Goal: Information Seeking & Learning: Learn about a topic

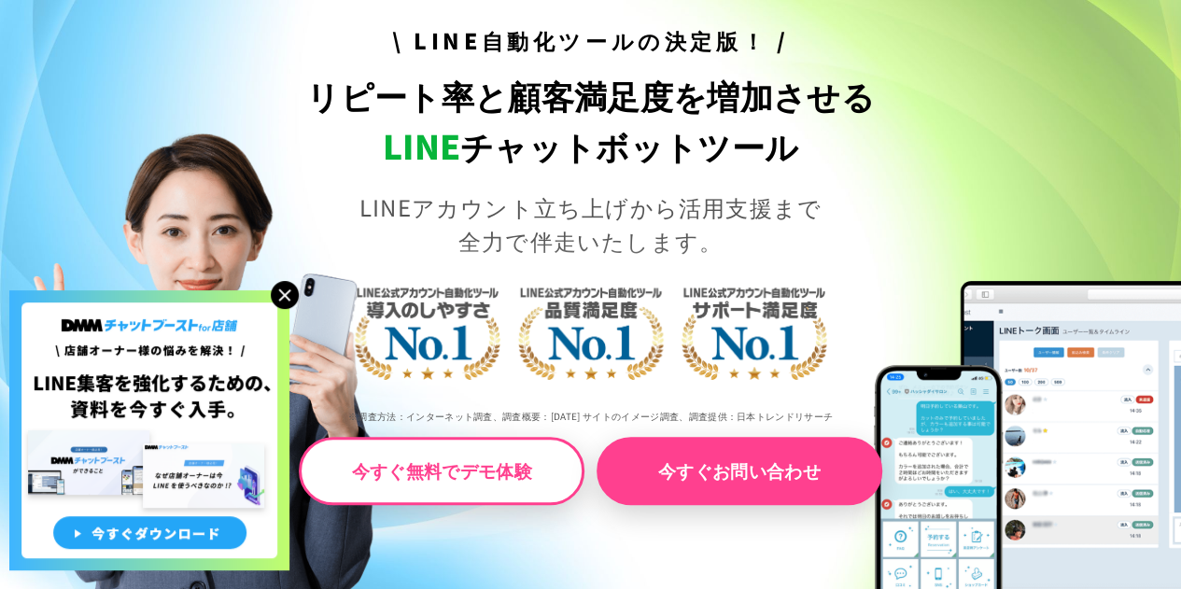
click at [286, 295] on img at bounding box center [285, 295] width 28 height 28
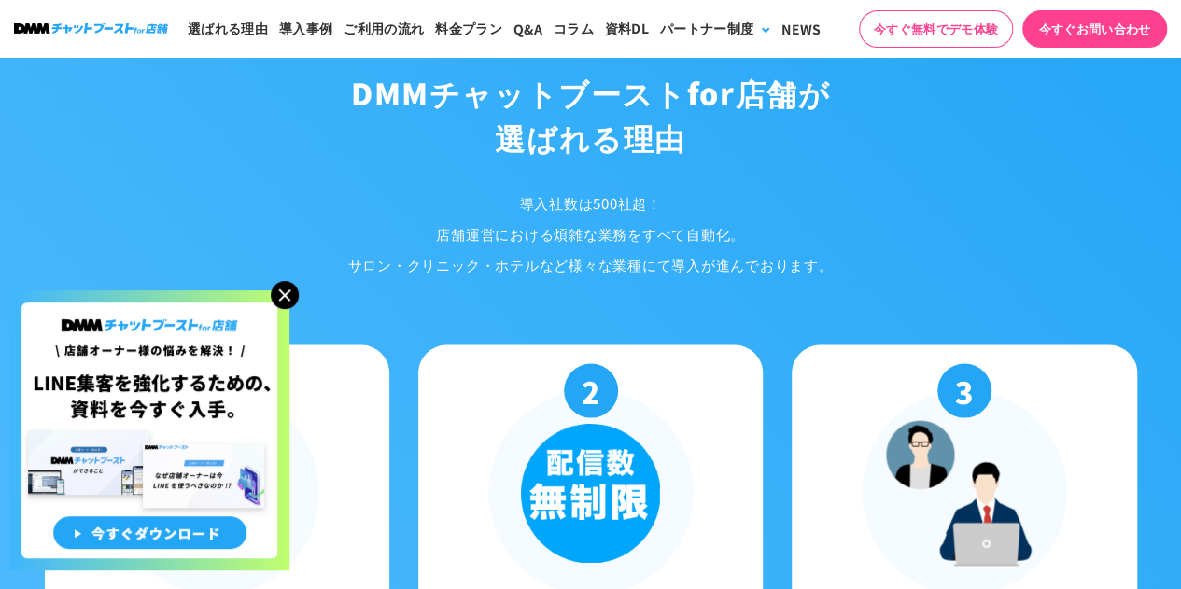
scroll to position [1768, 0]
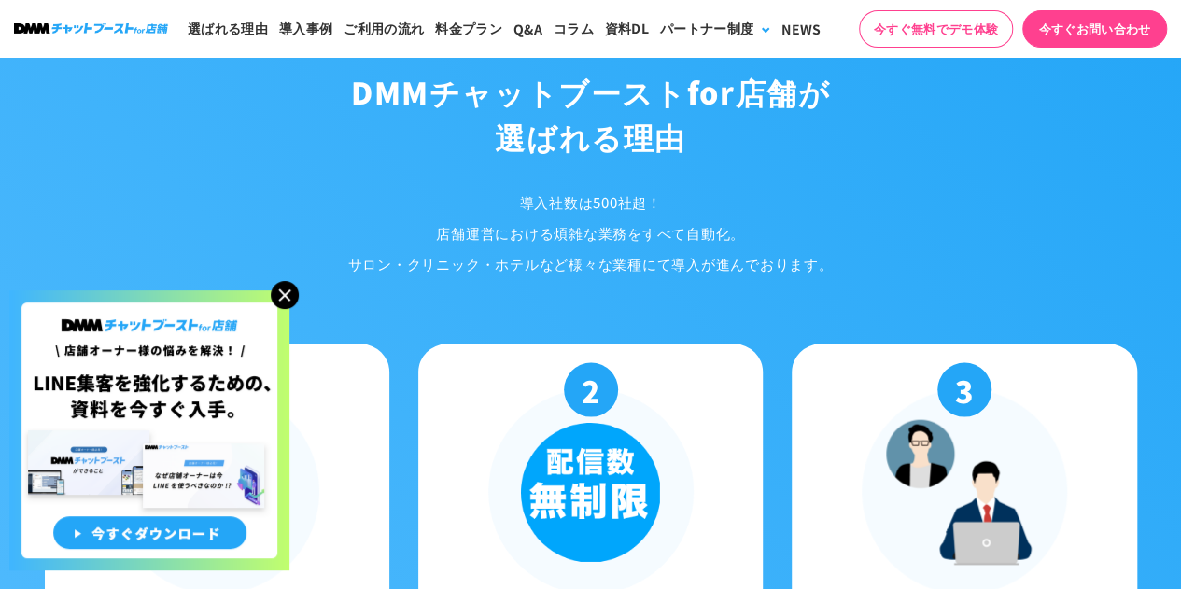
click at [286, 295] on img at bounding box center [285, 295] width 28 height 28
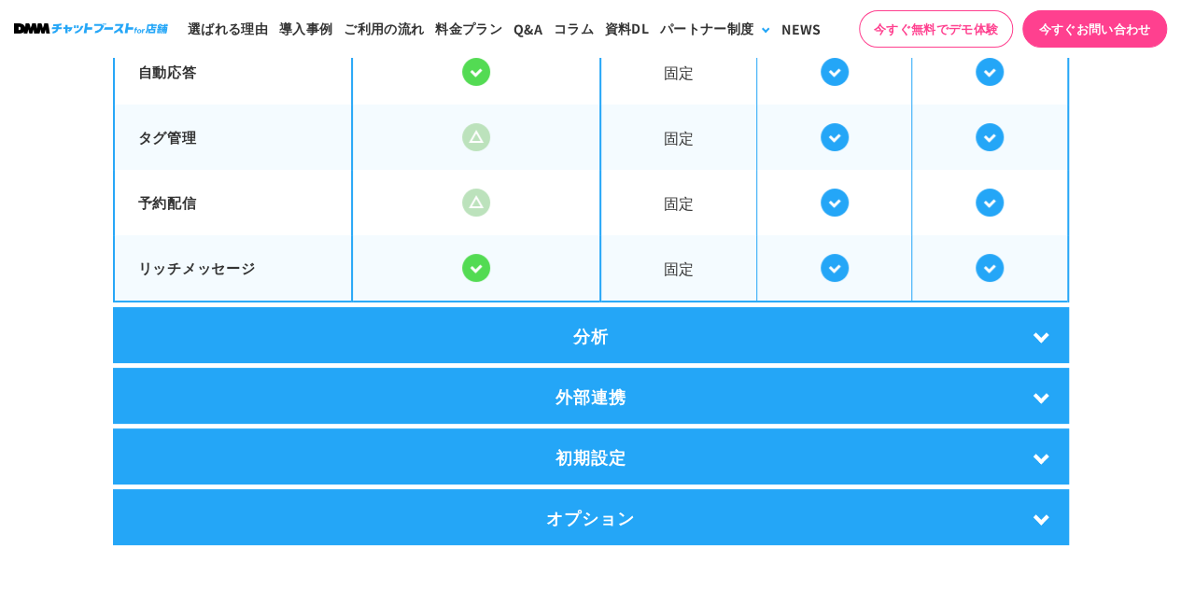
scroll to position [3551, 0]
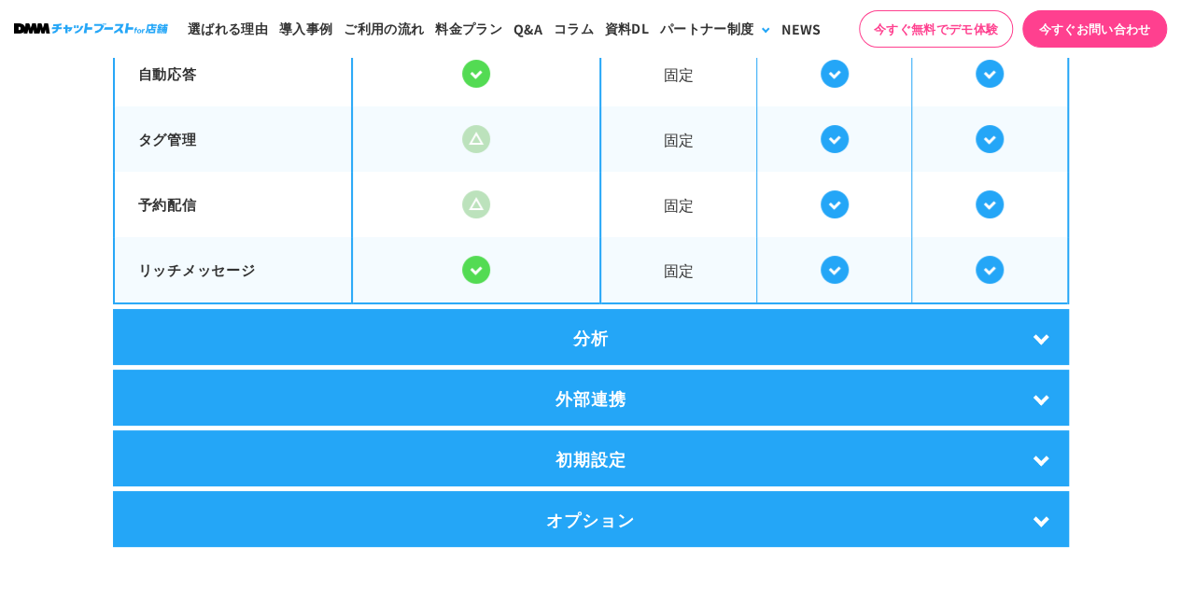
click at [375, 352] on div "分析" at bounding box center [591, 337] width 956 height 56
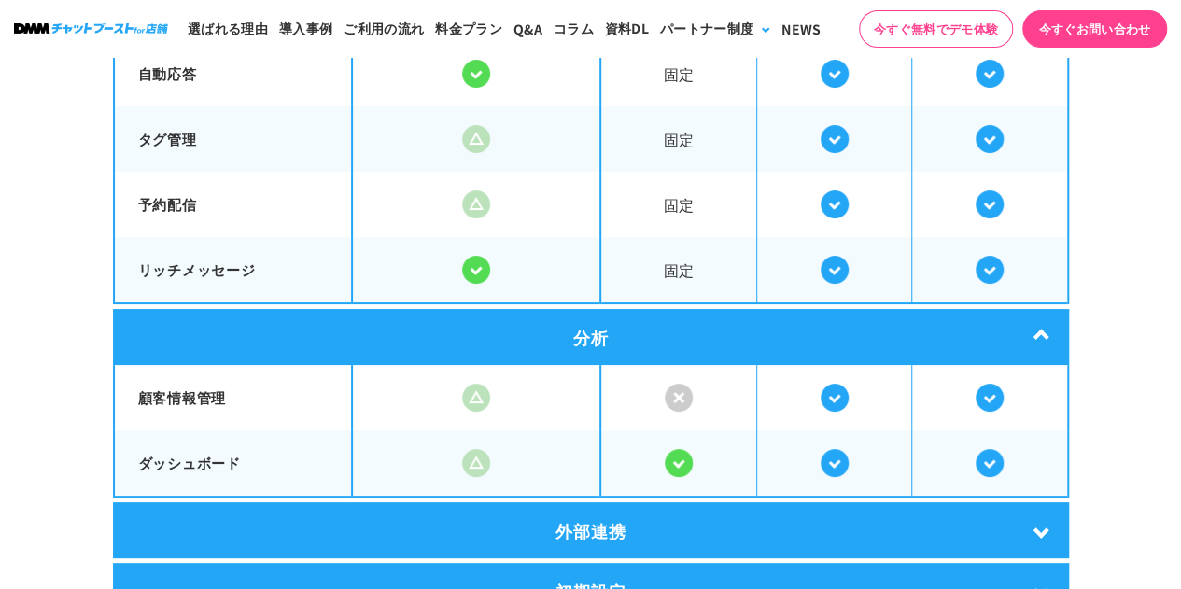
click at [375, 352] on div "分析" at bounding box center [591, 337] width 956 height 56
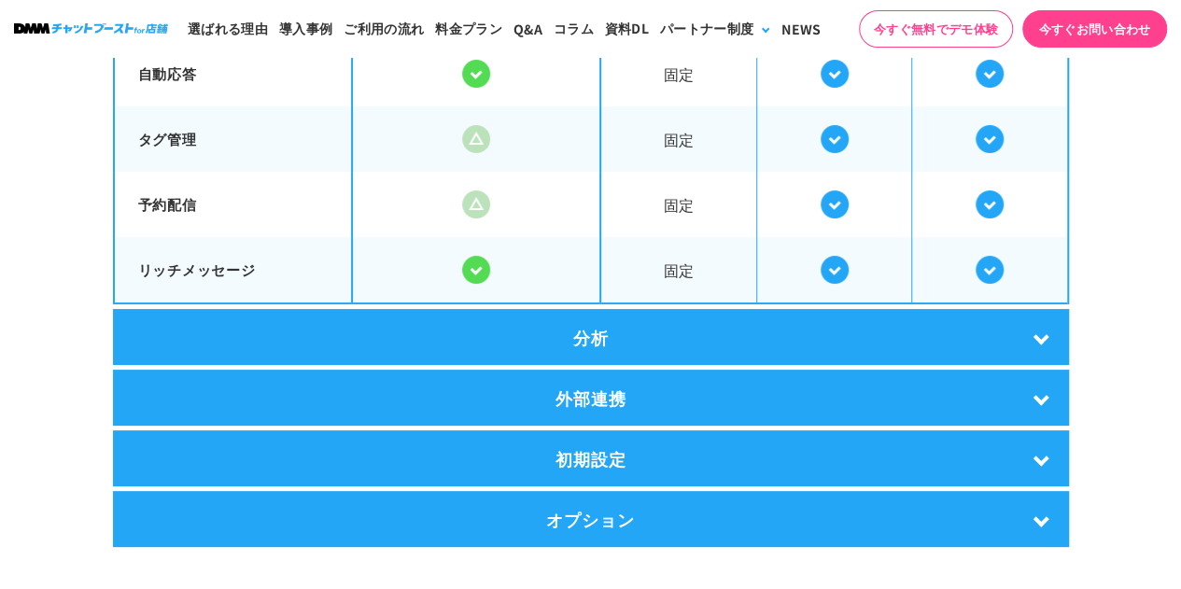
click at [375, 352] on div "分析" at bounding box center [591, 337] width 956 height 56
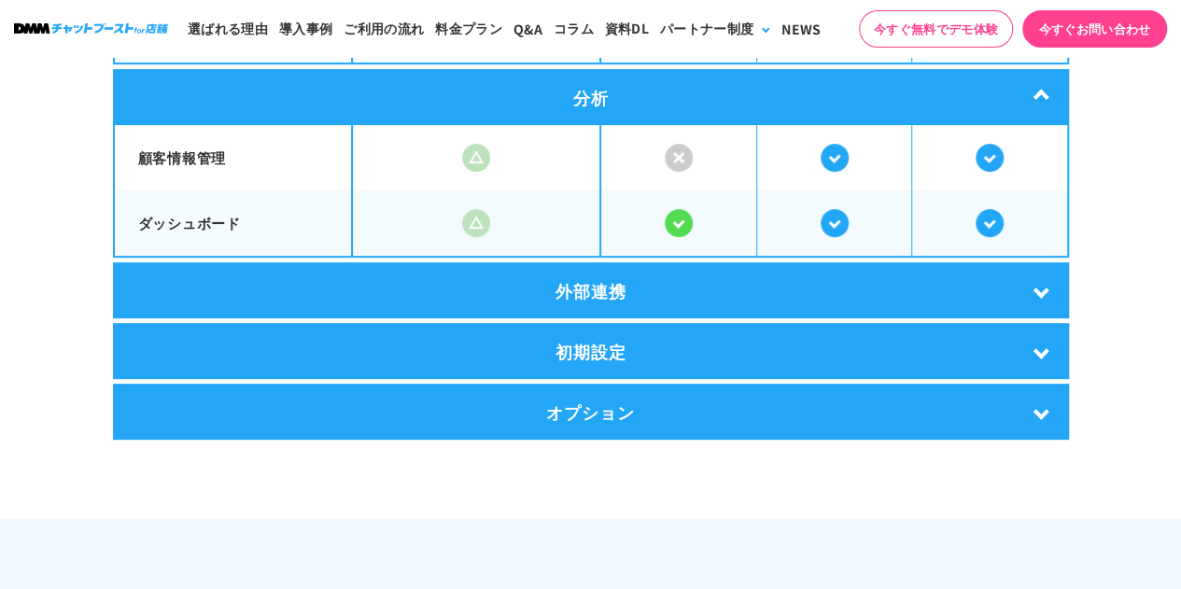
scroll to position [3793, 0]
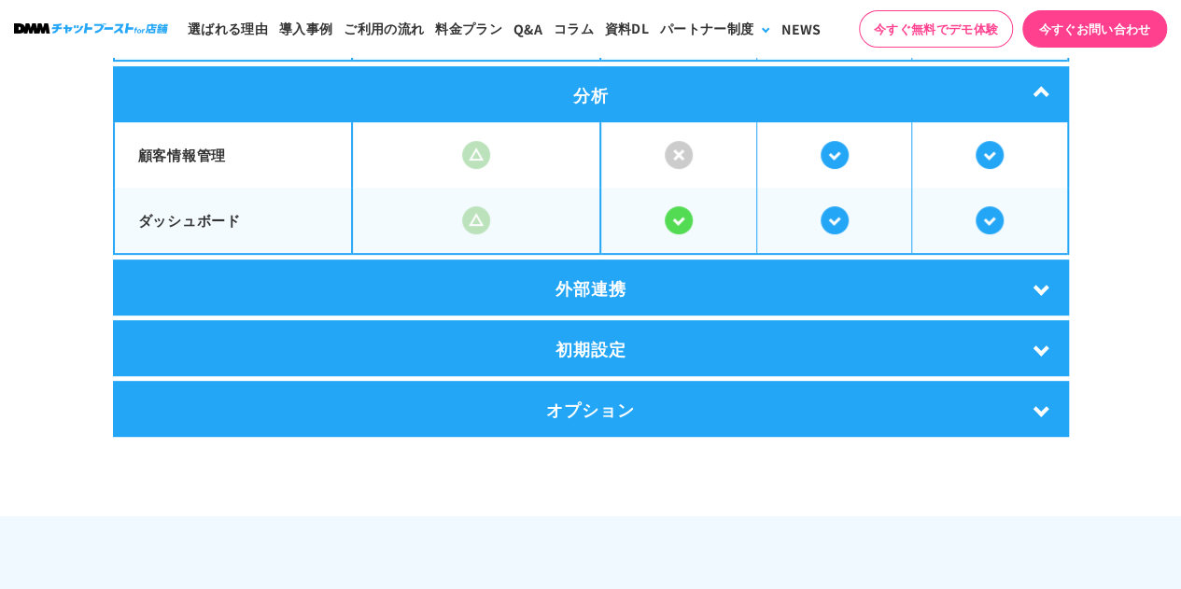
click at [411, 260] on div "外部連携" at bounding box center [591, 287] width 956 height 56
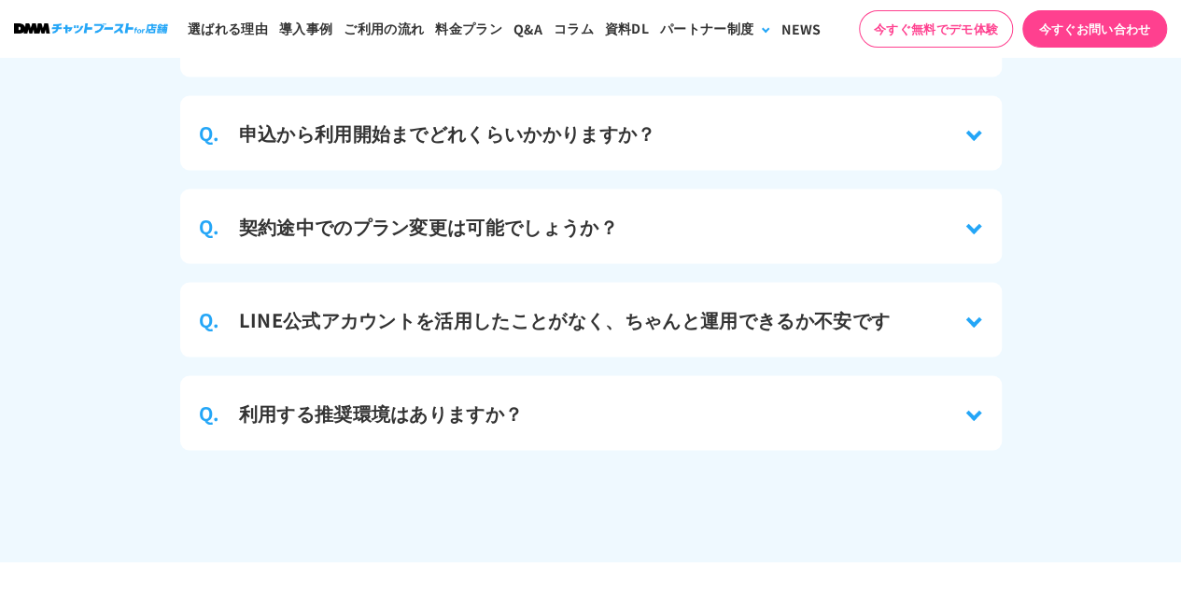
scroll to position [8729, 0]
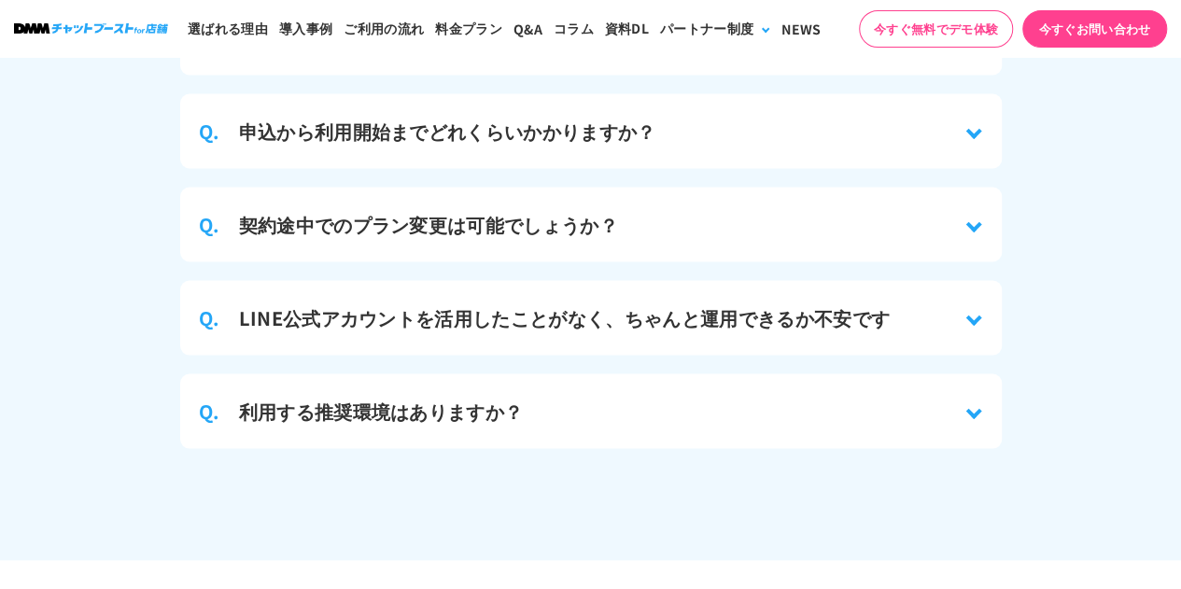
click at [580, 373] on div "Q. 利用する推奨環境はありますか？" at bounding box center [590, 410] width 821 height 75
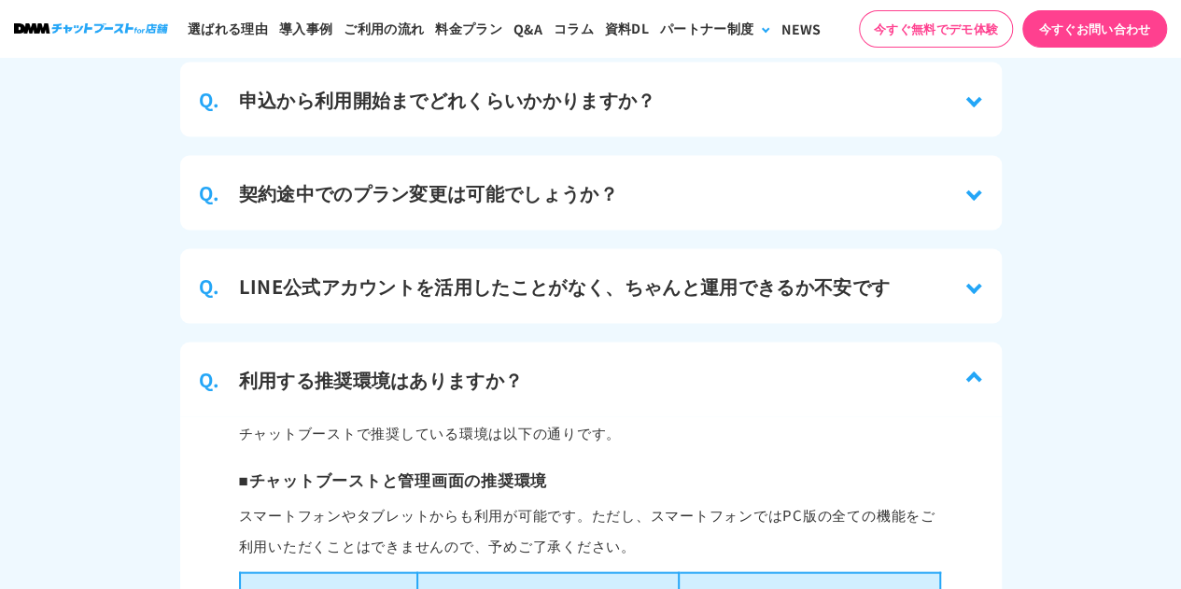
scroll to position [8740, 0]
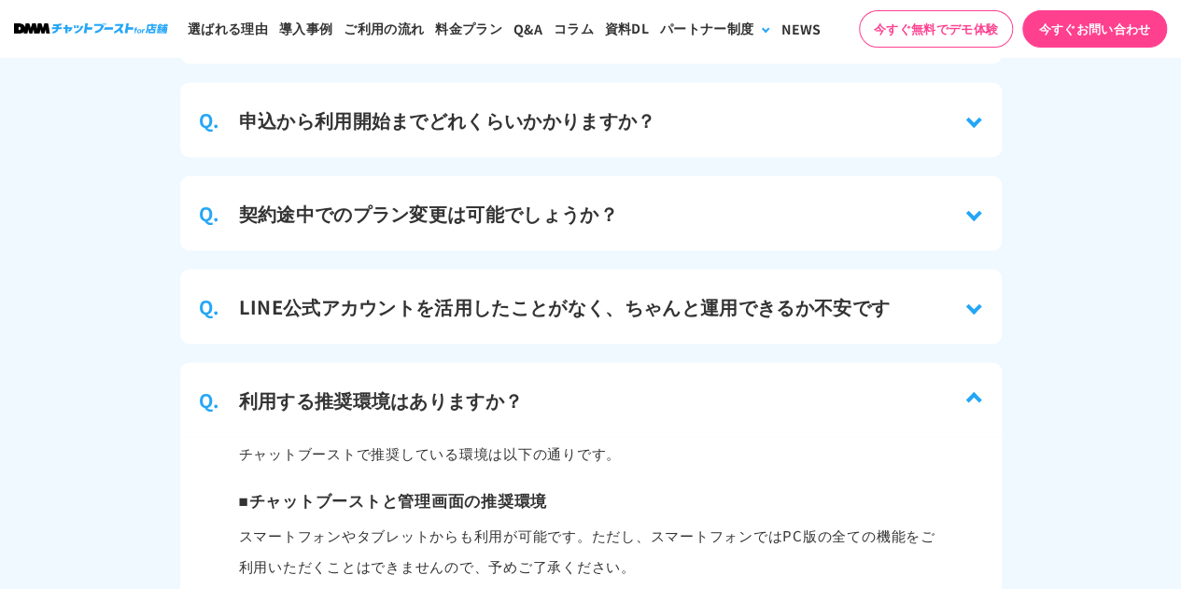
click at [564, 368] on div "Q. 利用する推奨環境はありますか？" at bounding box center [590, 399] width 821 height 75
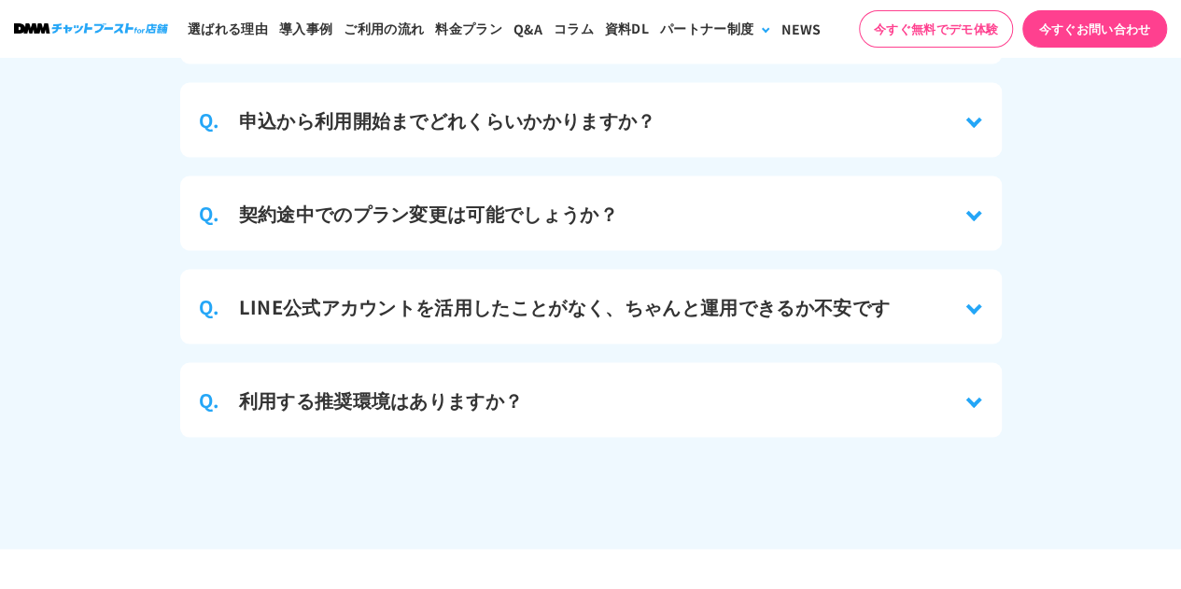
click at [551, 300] on div "Q. LINE公式アカウントを活用したことがなく、ちゃんと運用できるか不安です" at bounding box center [590, 306] width 821 height 75
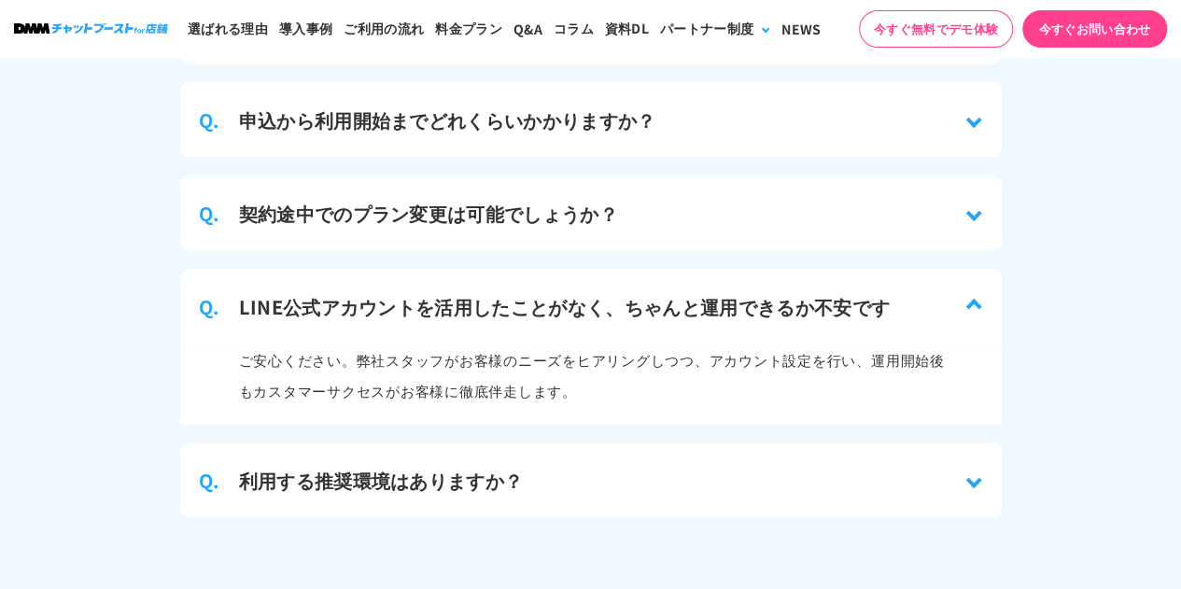
click at [551, 300] on div "Q. LINE公式アカウントを活用したことがなく、ちゃんと運用できるか不安です" at bounding box center [590, 306] width 821 height 75
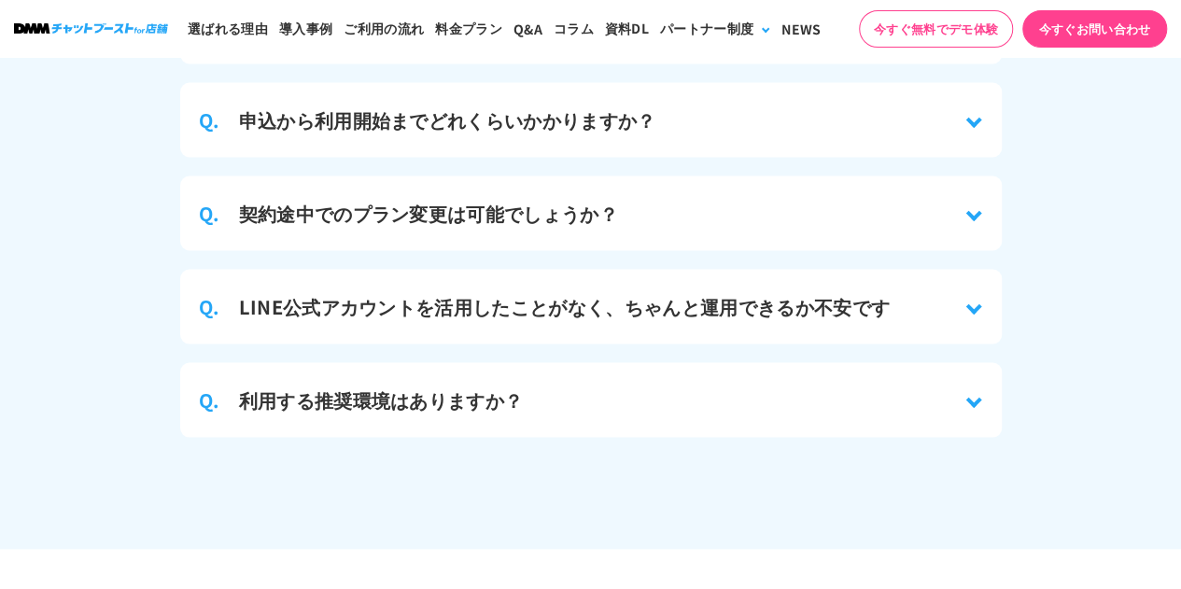
click at [543, 219] on div "Q. 契約途中でのプラン変更は可能でしょうか？" at bounding box center [590, 212] width 821 height 75
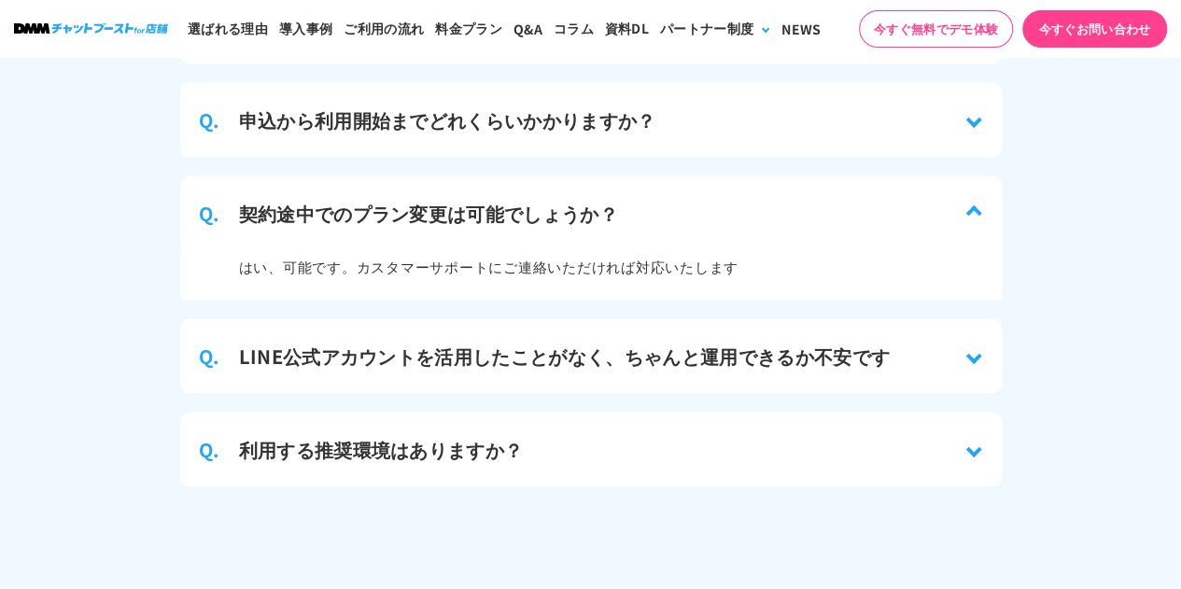
click at [543, 219] on div "Q. 契約途中でのプラン変更は可能でしょうか？" at bounding box center [590, 212] width 821 height 75
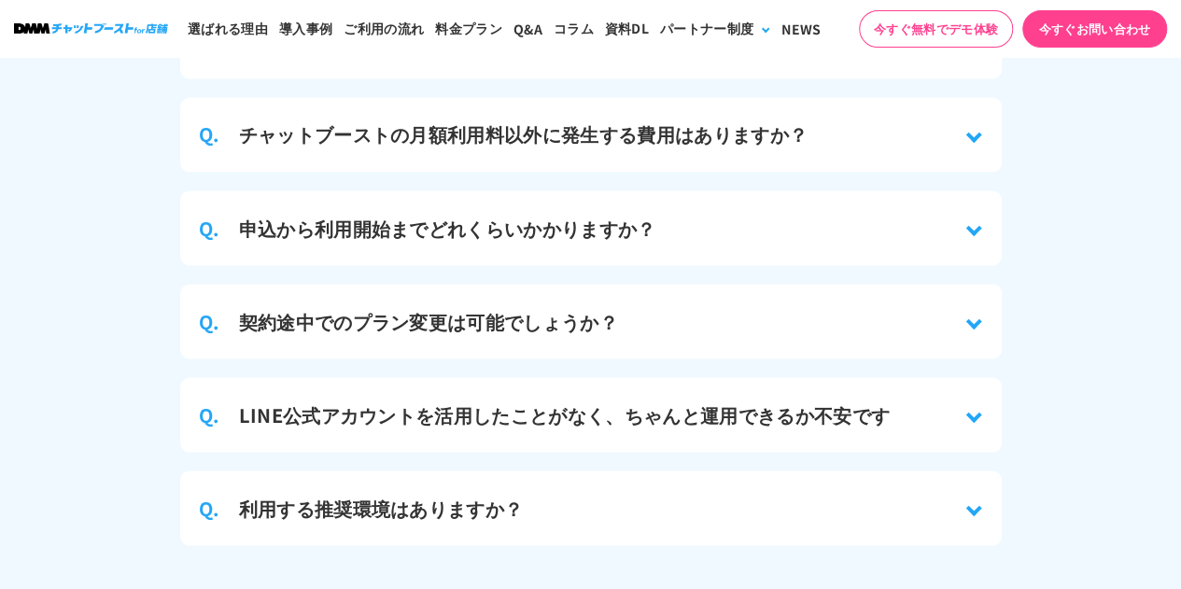
scroll to position [8630, 0]
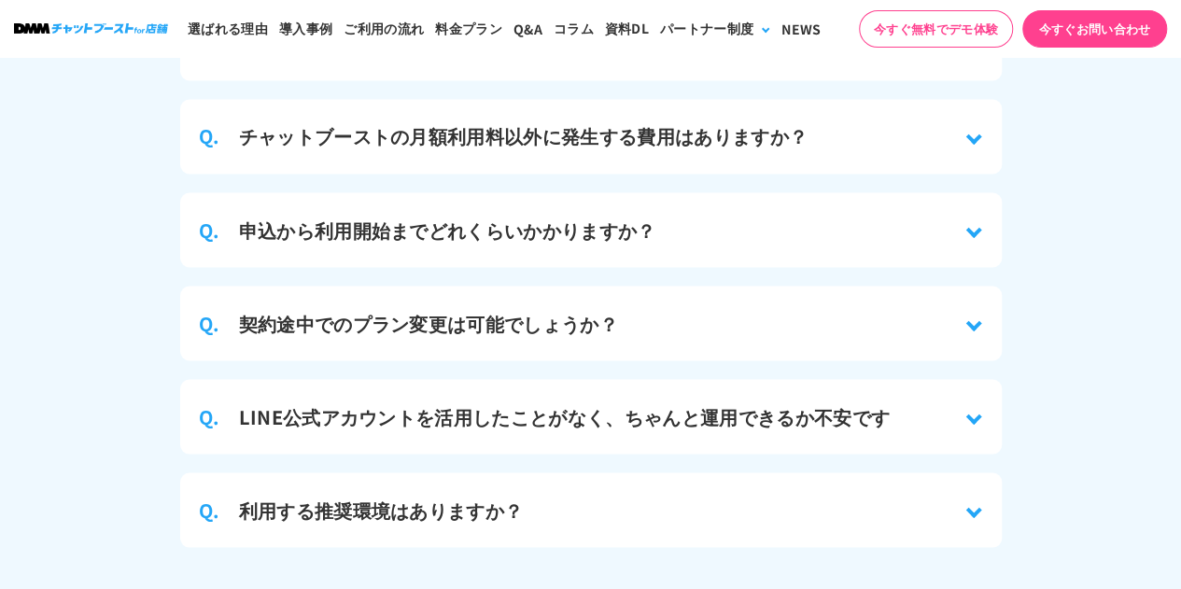
click at [543, 219] on h3 "申込から利用開始までどれくらいかかりますか？" at bounding box center [447, 230] width 417 height 28
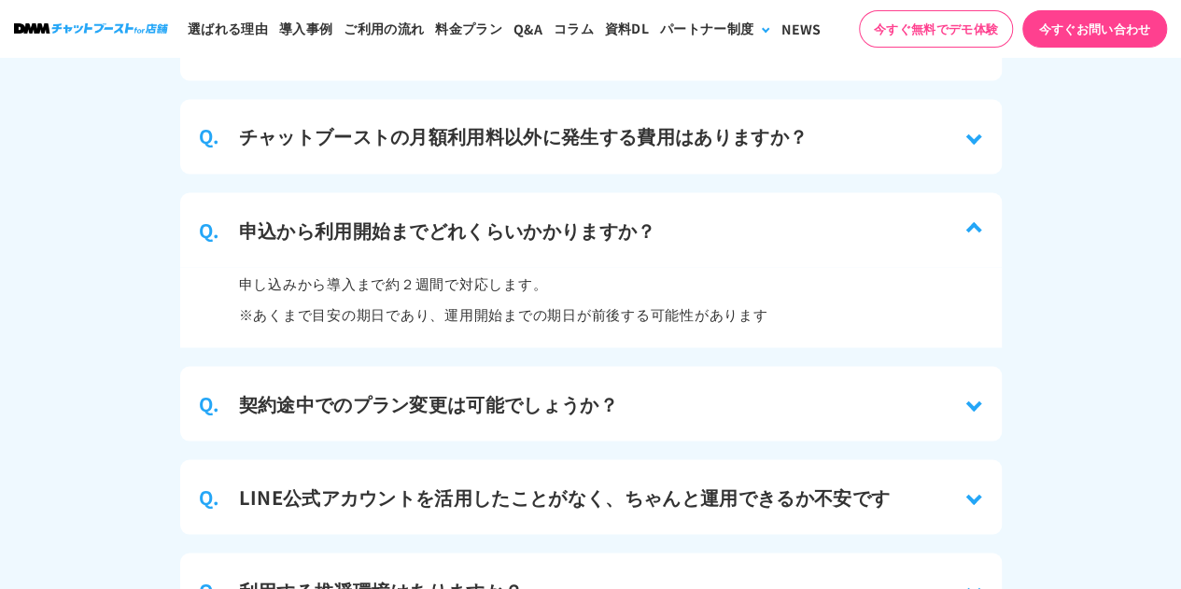
click at [543, 219] on h3 "申込から利用開始までどれくらいかかりますか？" at bounding box center [447, 230] width 417 height 28
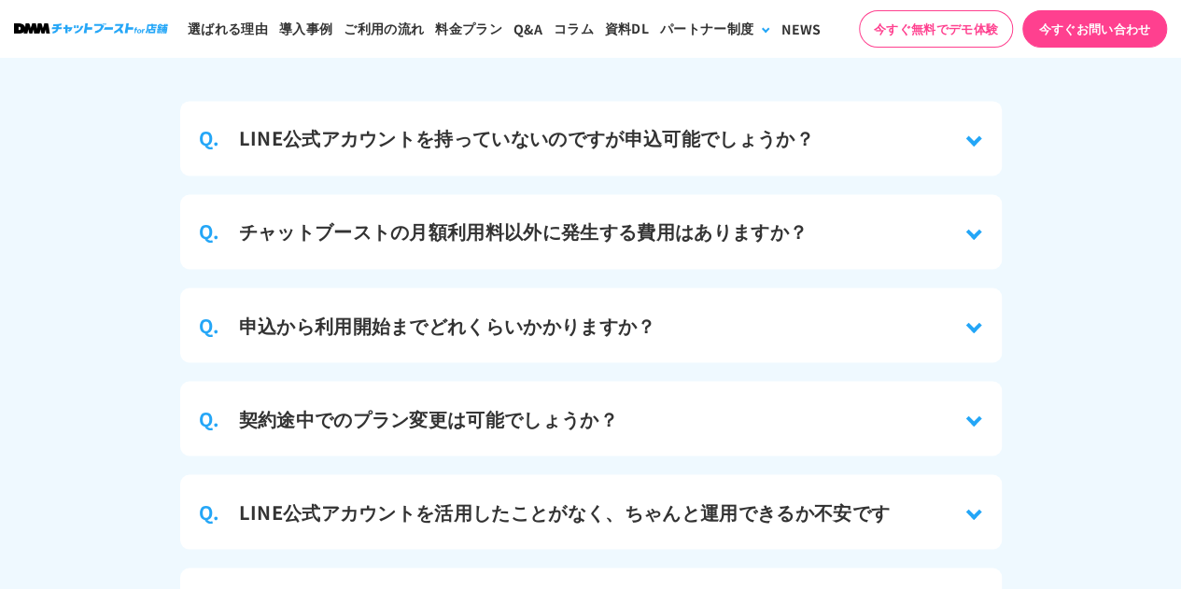
scroll to position [8533, 0]
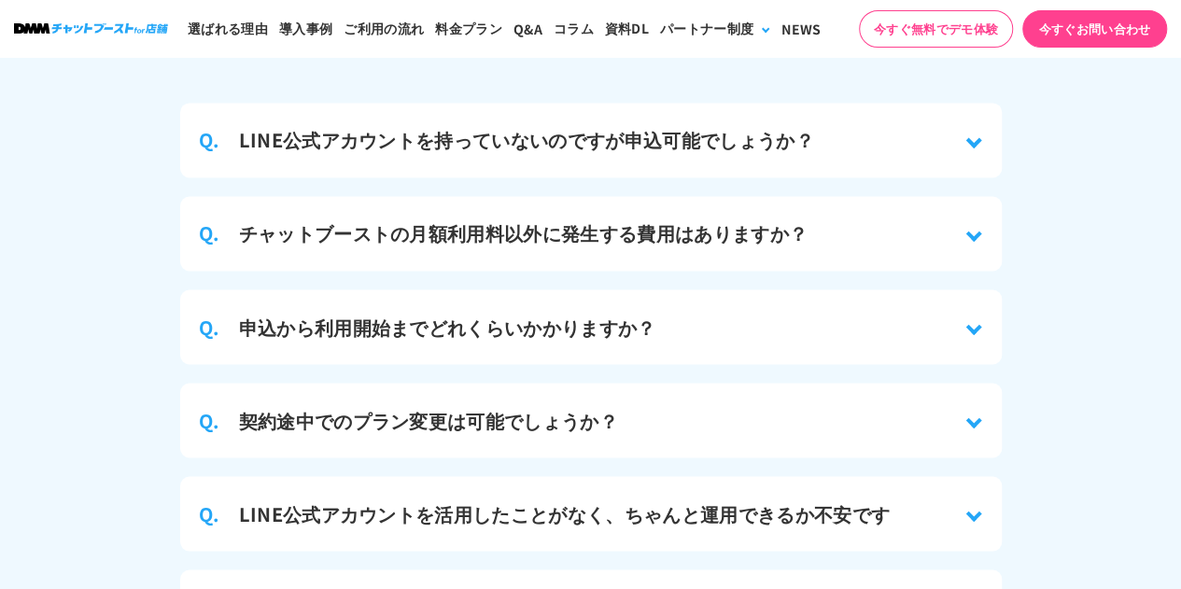
click at [543, 219] on h3 "チャットブーストの月額利用料以外に発生する費用はありますか？" at bounding box center [523, 233] width 569 height 28
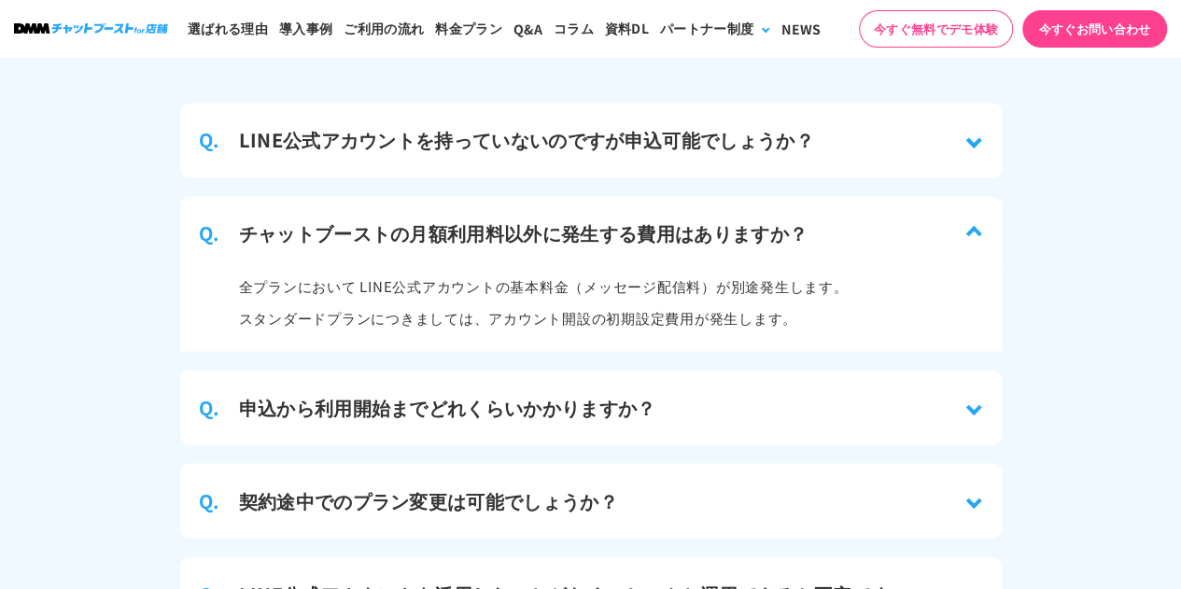
click at [543, 219] on h3 "チャットブーストの月額利用料以外に発生する費用はありますか？" at bounding box center [523, 233] width 569 height 28
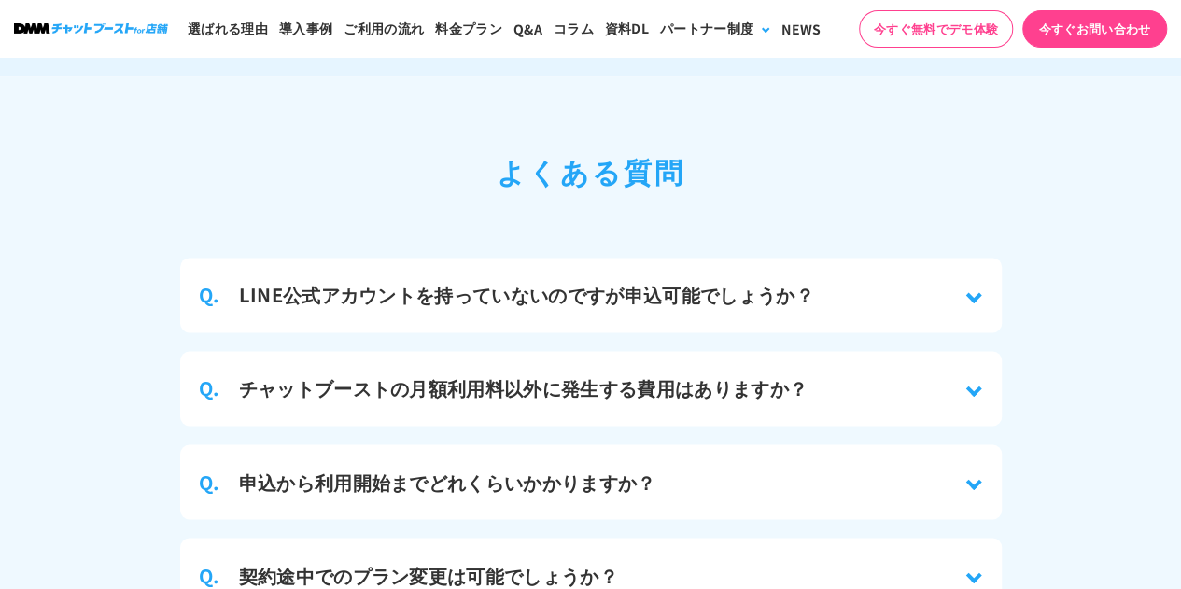
scroll to position [8378, 0]
click at [524, 281] on h3 "LINE公式アカウントを持っていないのですが申込可能でしょうか？" at bounding box center [526, 295] width 575 height 28
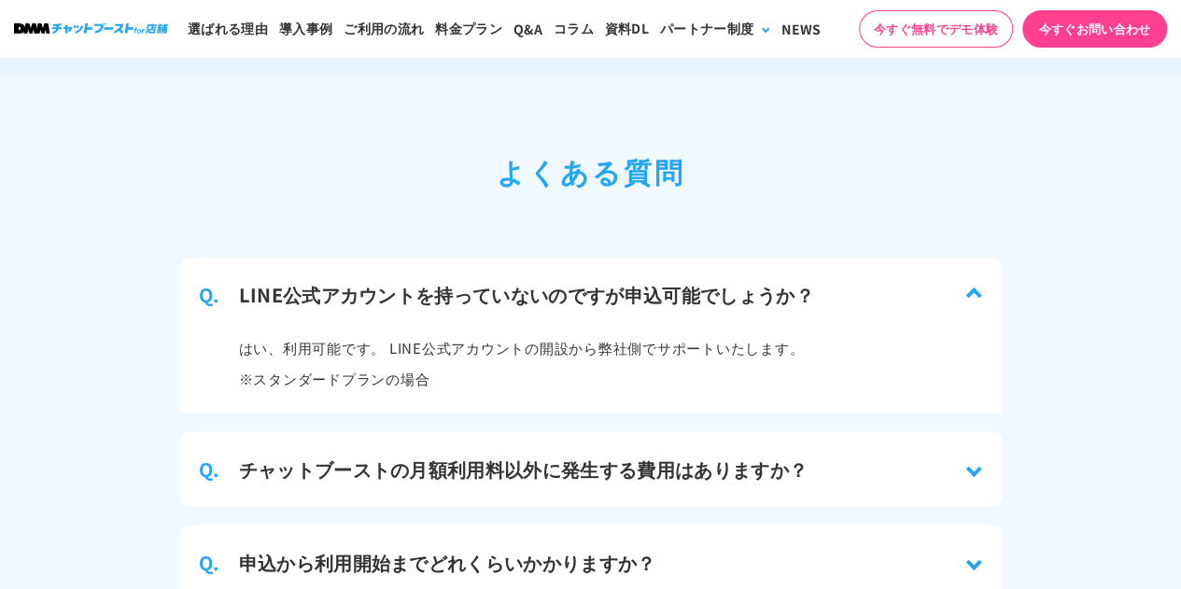
click at [524, 281] on h3 "LINE公式アカウントを持っていないのですが申込可能でしょうか？" at bounding box center [526, 295] width 575 height 28
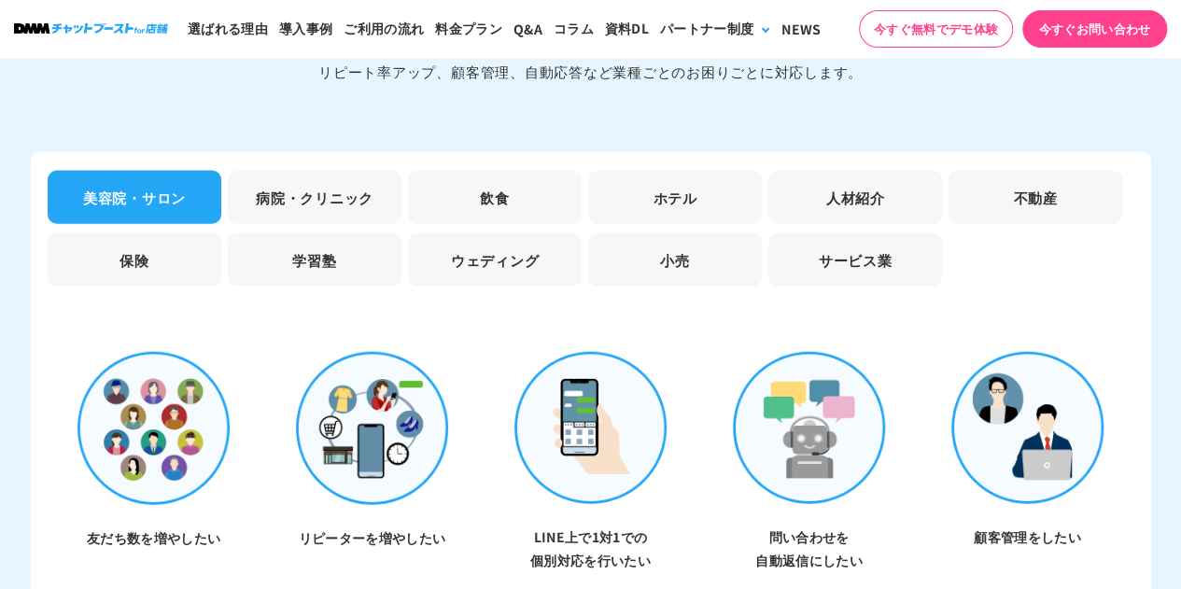
scroll to position [5564, 0]
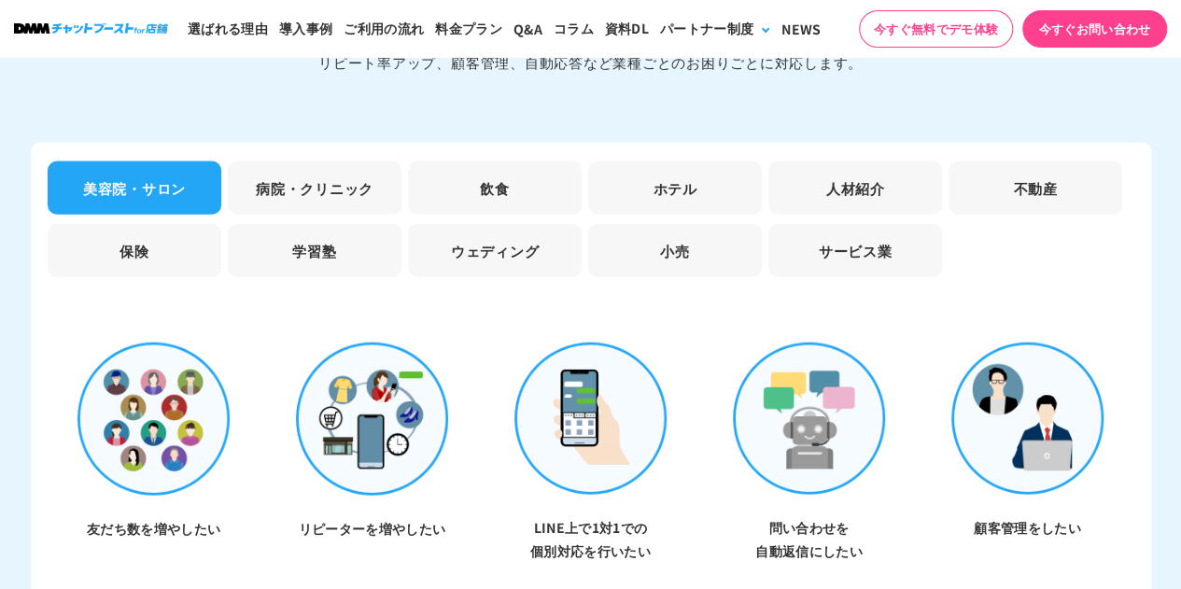
click at [343, 143] on div "美容院・サロン 病院・クリニック 飲食 ホテル 人材紹介 不動産 保険 学習塾 ウェディング 小売 サービス業 友だち数を増やしたい リピーターを増やしたい …" at bounding box center [591, 529] width 1120 height 772
click at [343, 161] on li "病院・クリニック" at bounding box center [315, 187] width 174 height 53
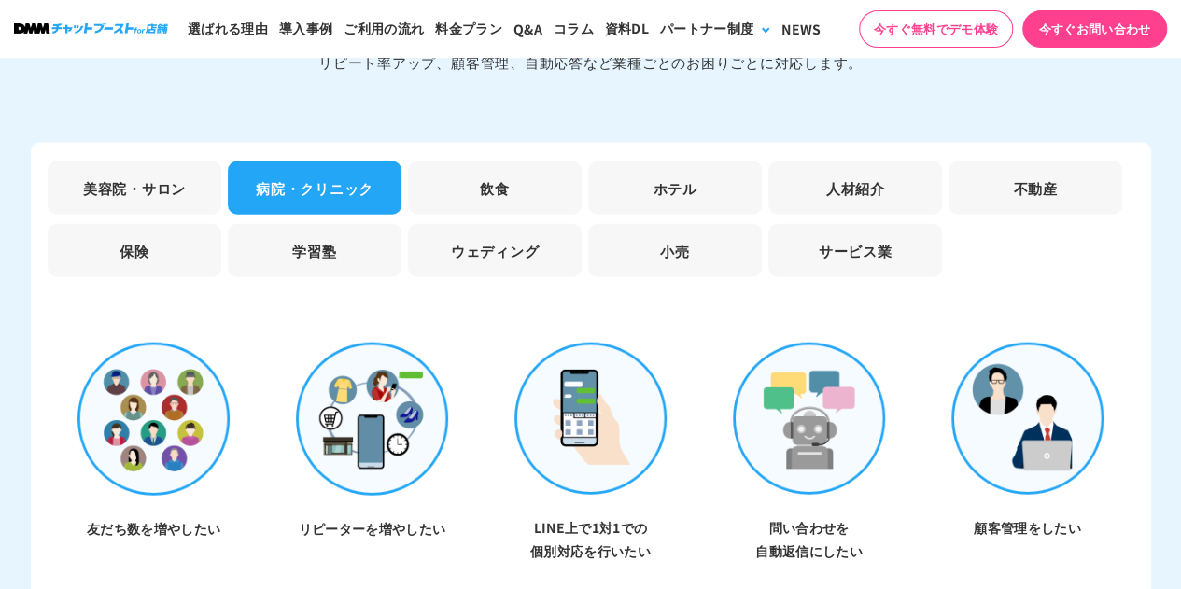
click at [169, 174] on li "美容院・サロン" at bounding box center [135, 187] width 174 height 53
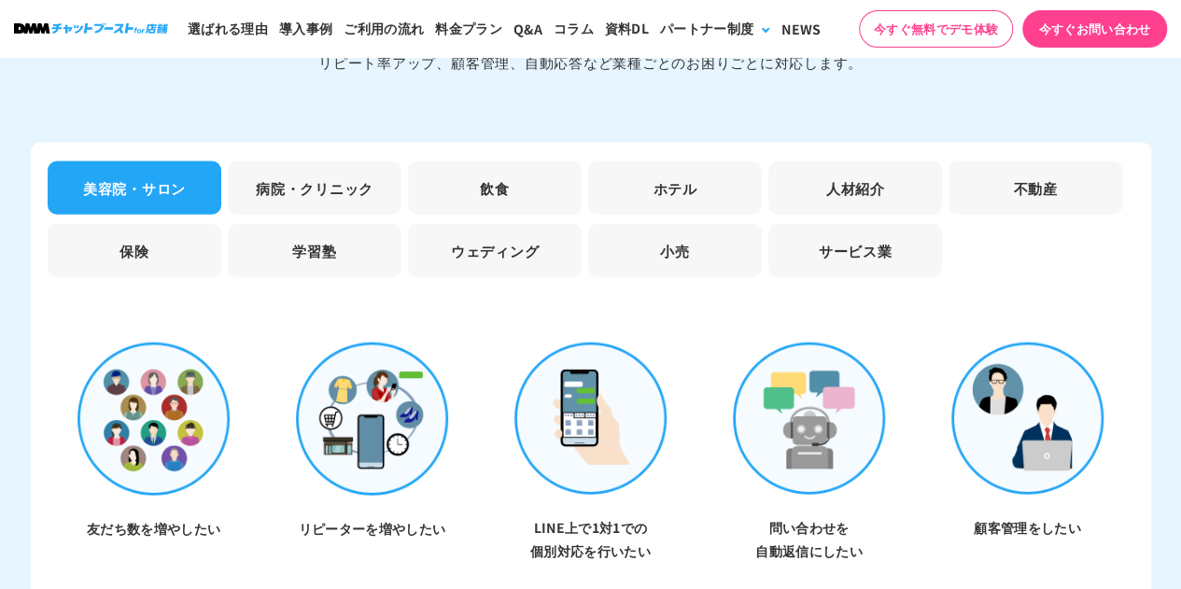
click at [504, 236] on li "ウェディング" at bounding box center [495, 250] width 174 height 53
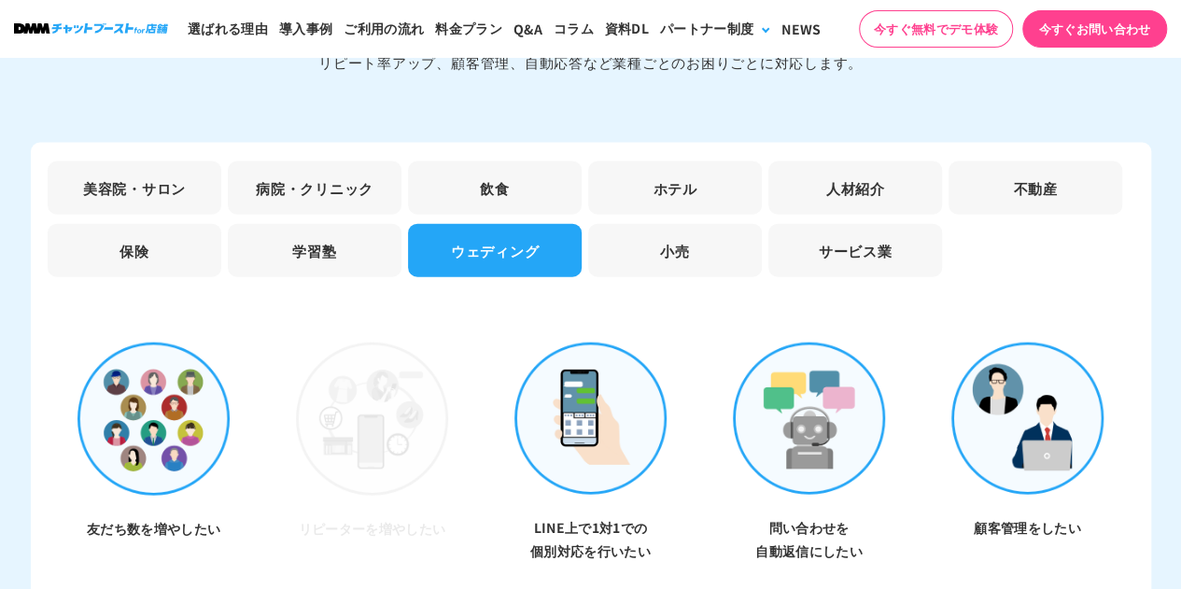
click at [134, 161] on li "美容院・サロン" at bounding box center [135, 187] width 174 height 53
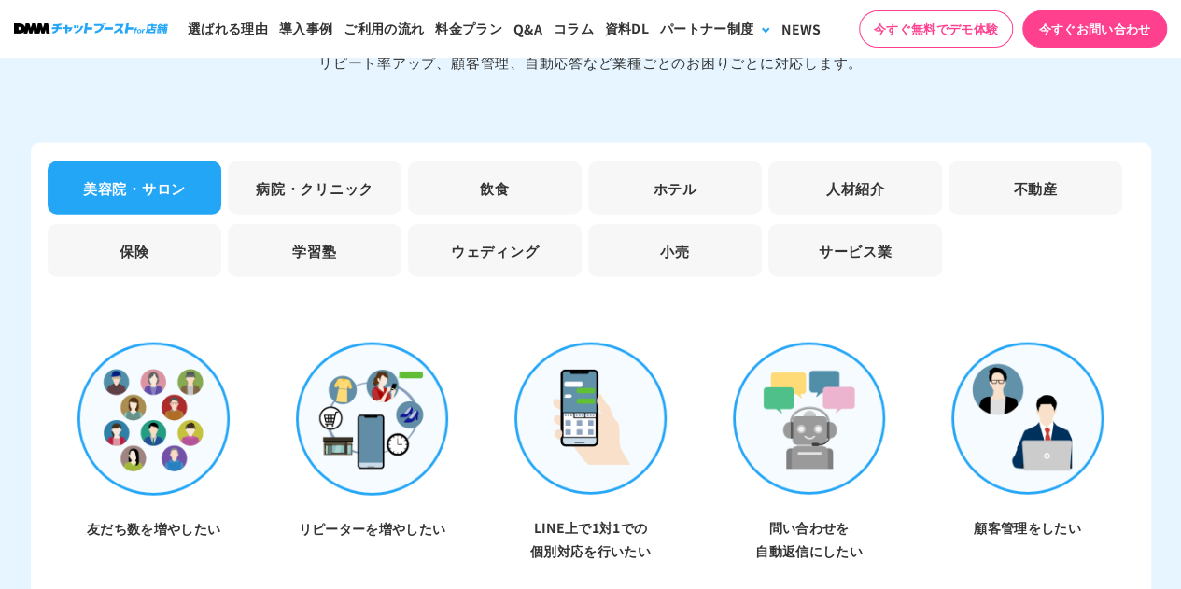
click at [325, 161] on li "病院・クリニック" at bounding box center [315, 187] width 174 height 53
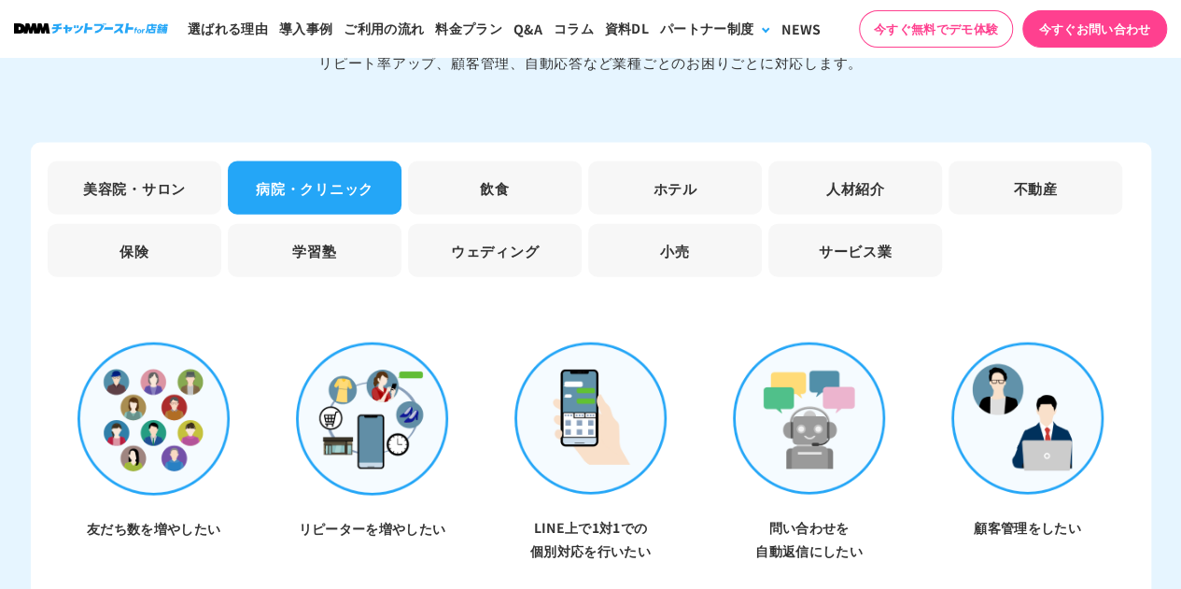
click at [526, 199] on ul "美容院・サロン 病院・クリニック 飲食 ホテル 人材紹介 不動産 保険 学習塾 ウェディング 小売 サービス業" at bounding box center [591, 223] width 1092 height 125
click at [194, 165] on li "美容院・サロン" at bounding box center [135, 187] width 174 height 53
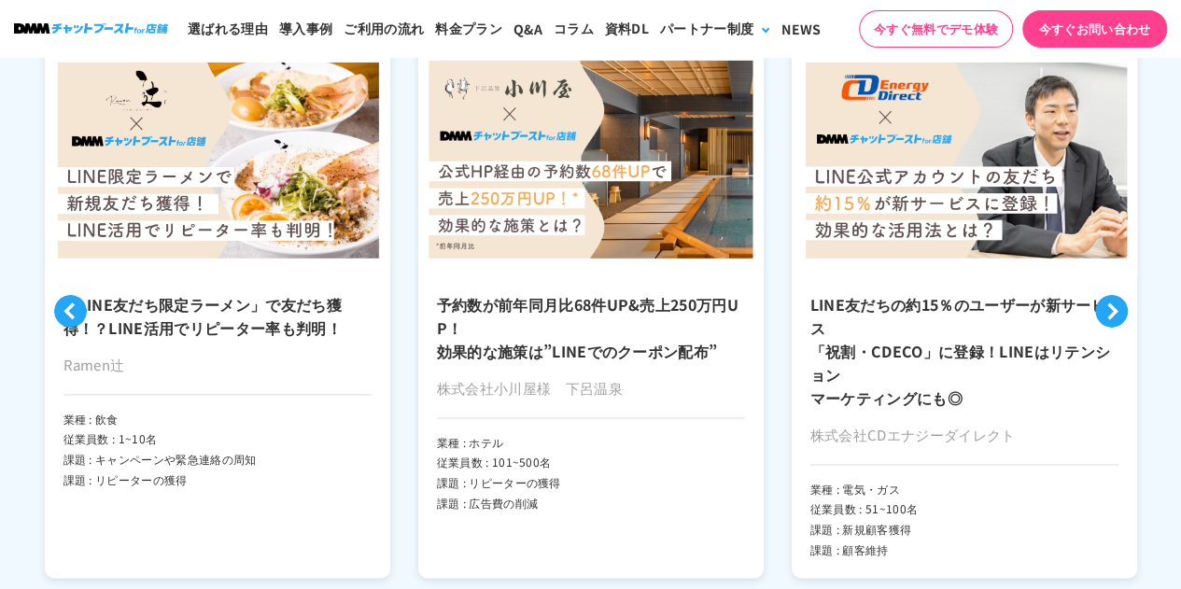
scroll to position [4696, 0]
click at [229, 309] on h3 "「LINE友だち限定ラーメン」で友だち獲得！？LINE活用でリピーター率も判明！" at bounding box center [217, 316] width 308 height 47
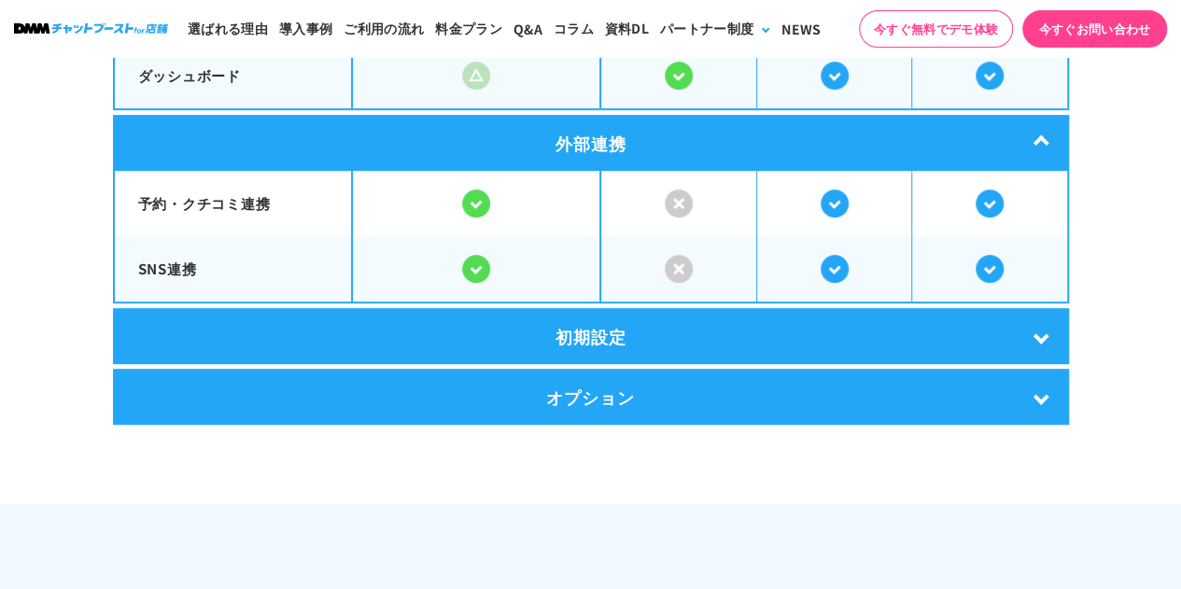
scroll to position [3933, 0]
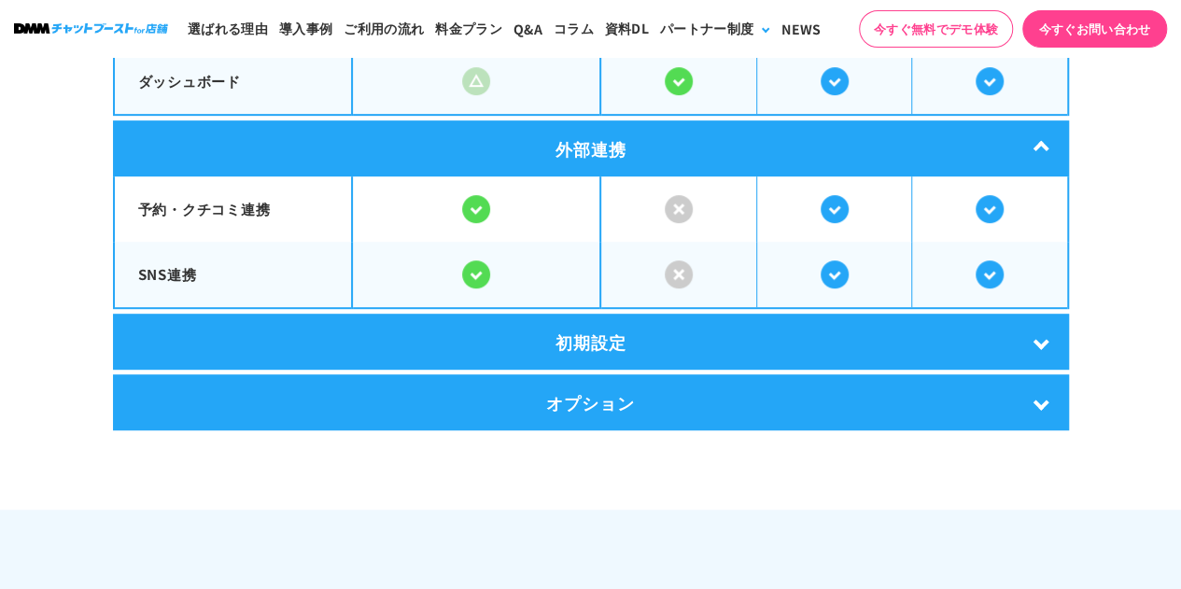
click at [330, 347] on div "初期設定" at bounding box center [591, 342] width 956 height 56
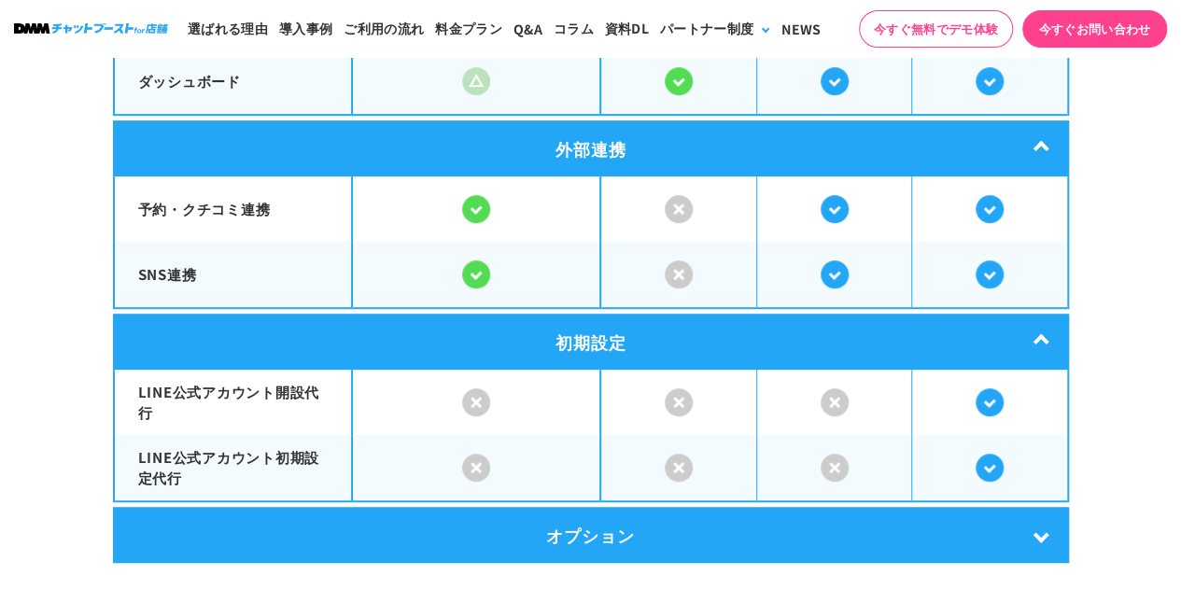
click at [330, 347] on div "初期設定" at bounding box center [591, 342] width 956 height 56
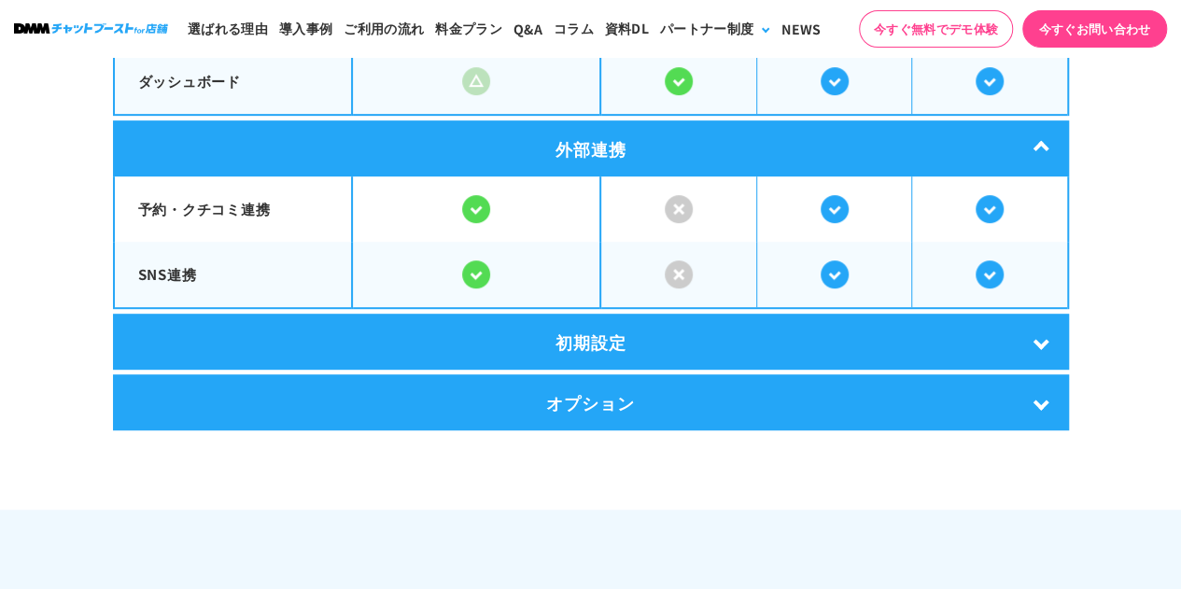
click at [330, 347] on div "初期設定" at bounding box center [591, 342] width 956 height 56
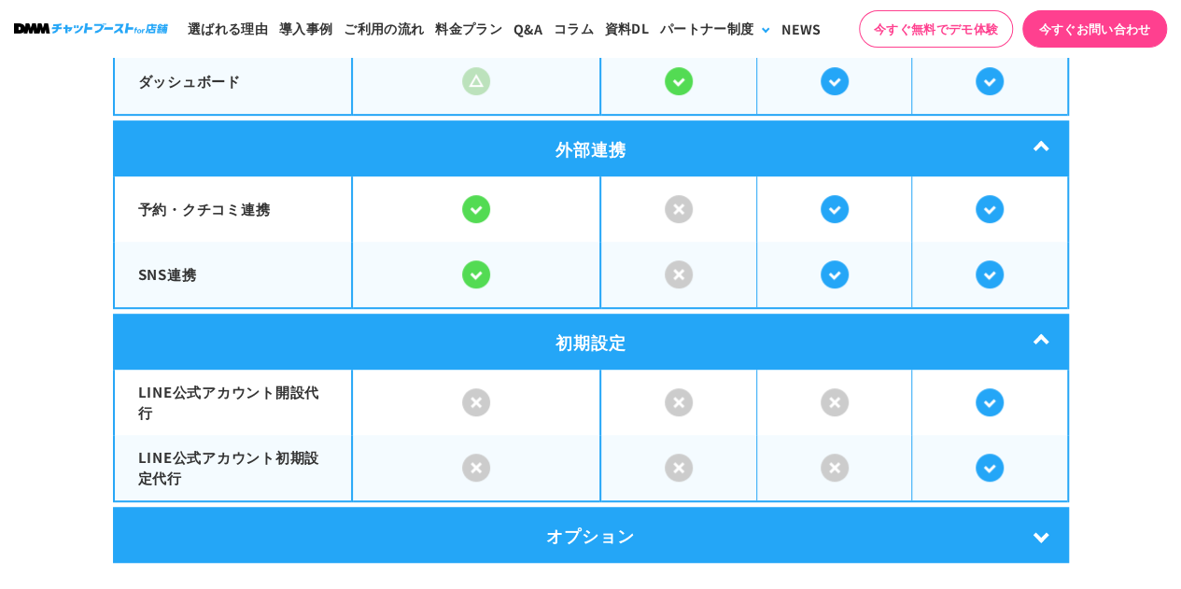
click at [330, 347] on div "初期設定" at bounding box center [591, 342] width 956 height 56
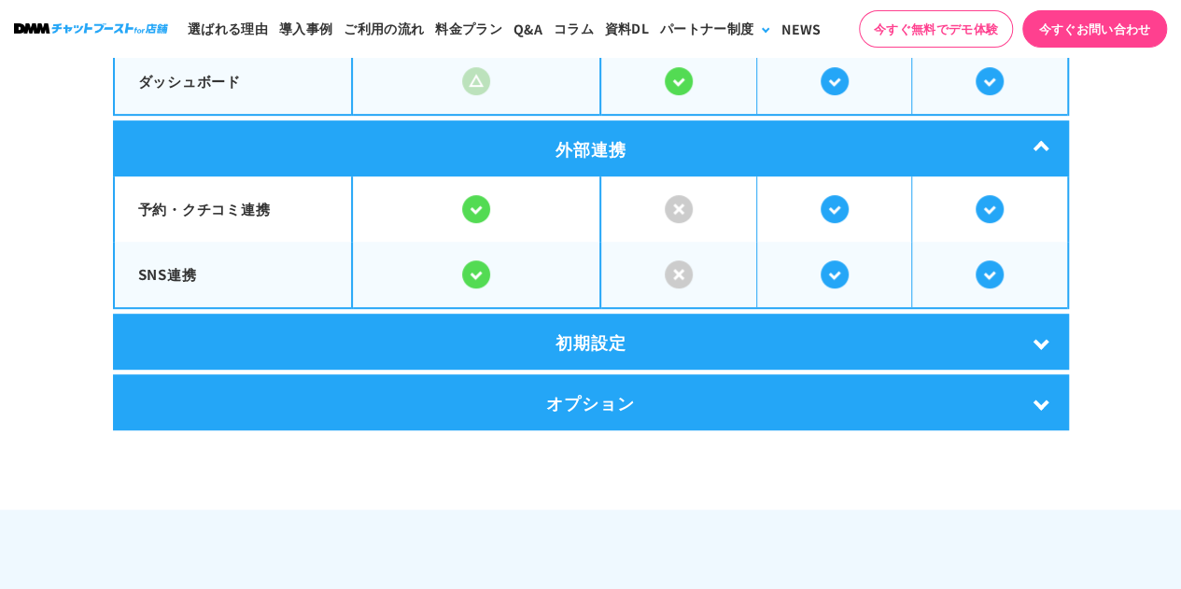
click at [363, 399] on div "オプション" at bounding box center [591, 402] width 956 height 56
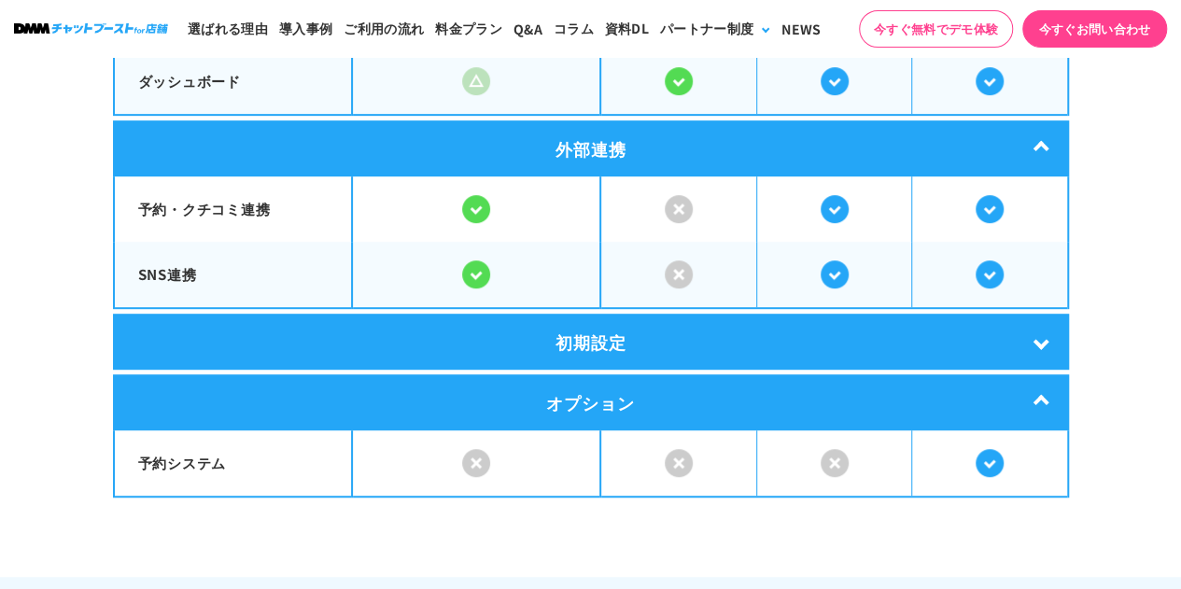
click at [363, 399] on div "オプション" at bounding box center [591, 402] width 956 height 56
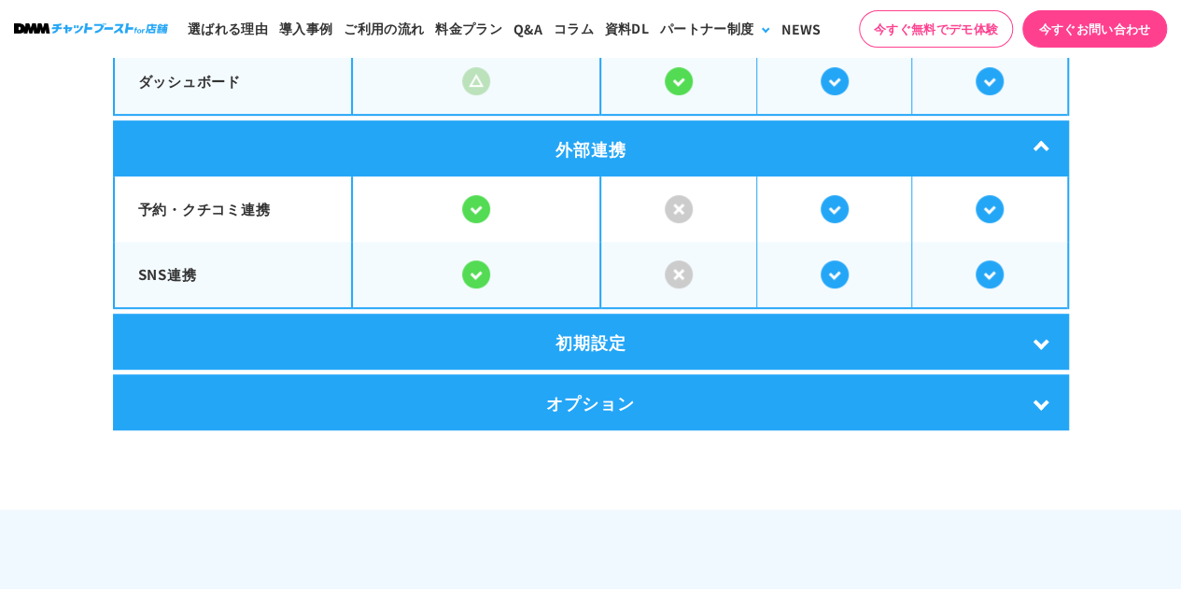
drag, startPoint x: 363, startPoint y: 399, endPoint x: 309, endPoint y: 387, distance: 55.5
click at [309, 387] on div "オプション" at bounding box center [591, 402] width 956 height 56
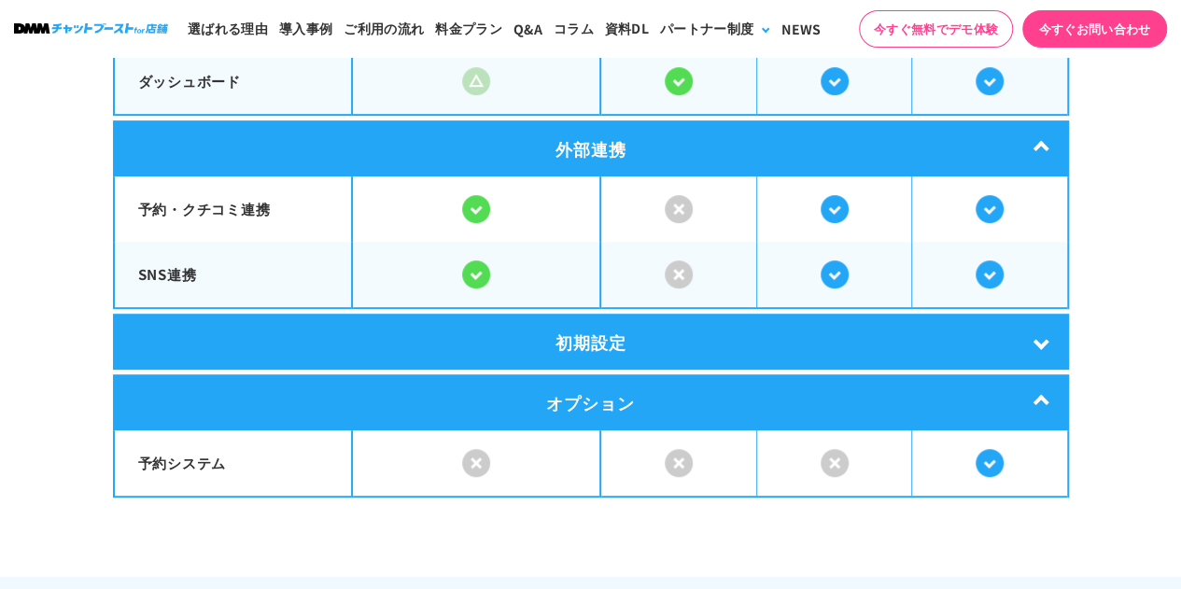
click at [309, 387] on div "オプション" at bounding box center [591, 402] width 956 height 56
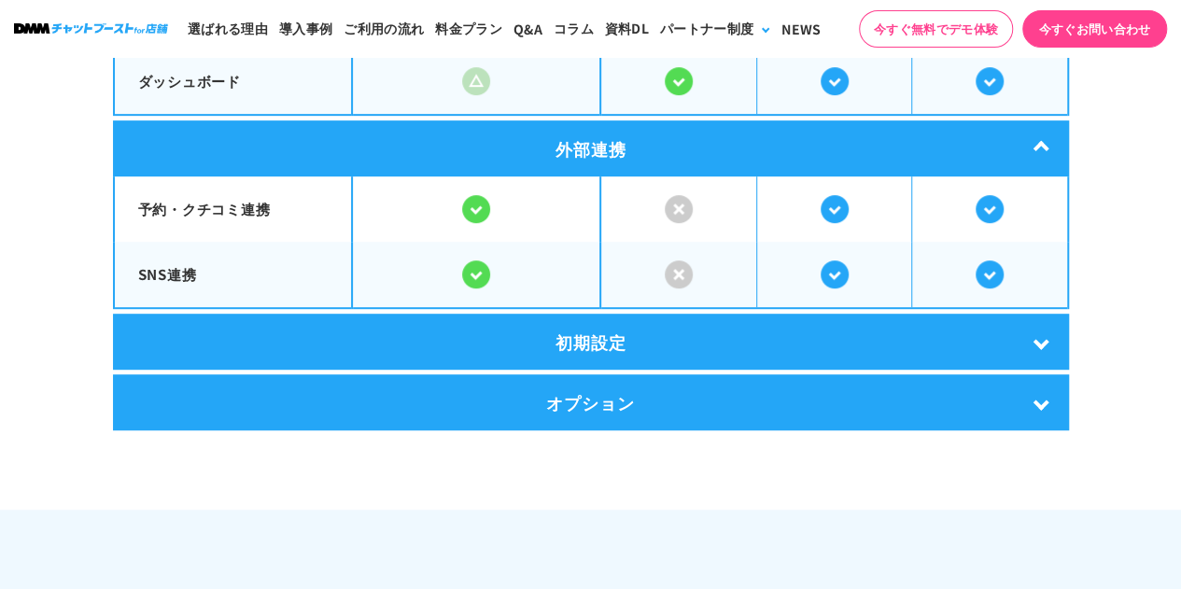
drag, startPoint x: 309, startPoint y: 387, endPoint x: 504, endPoint y: 416, distance: 197.2
click at [504, 416] on div "オプション" at bounding box center [591, 402] width 956 height 56
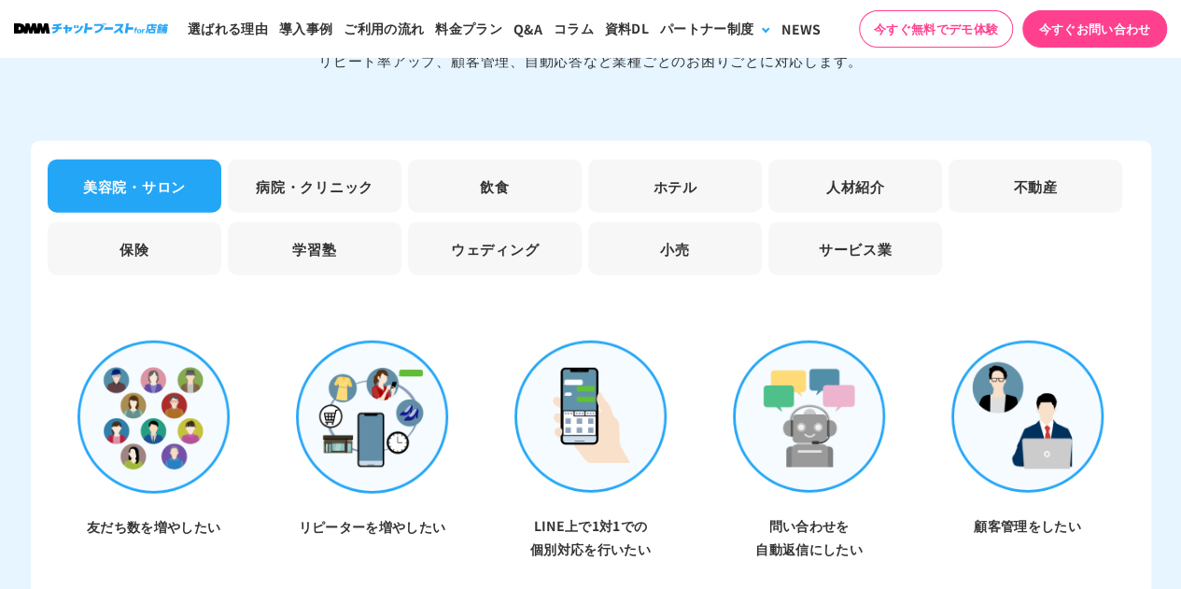
scroll to position [5627, 0]
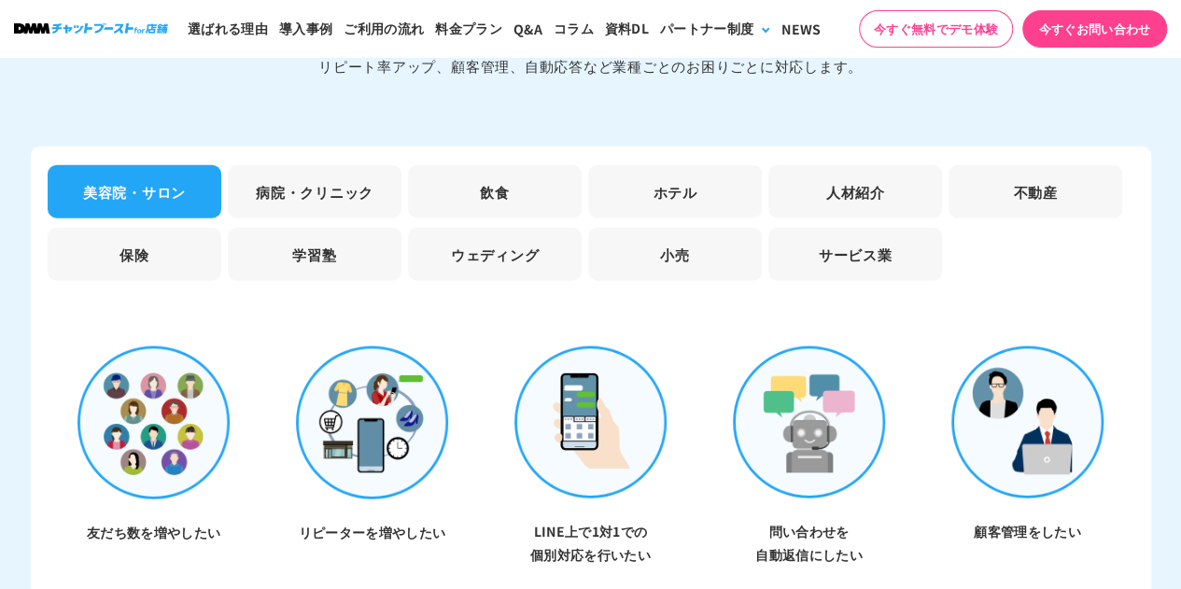
click at [282, 178] on li "病院・クリニック" at bounding box center [315, 191] width 174 height 53
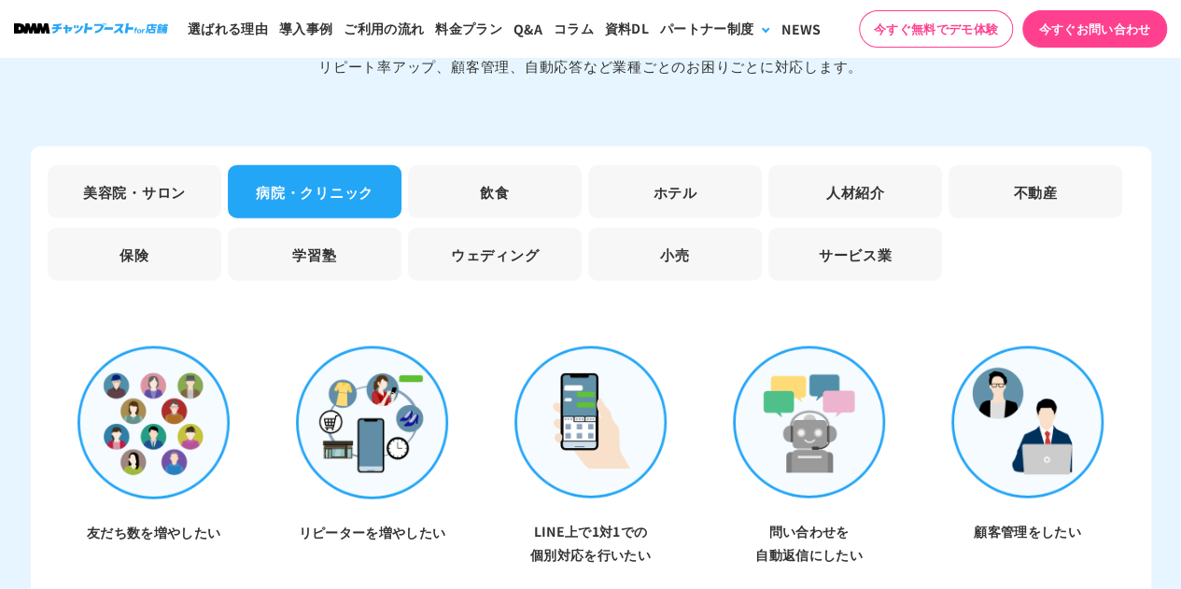
click at [526, 176] on li "飲食" at bounding box center [495, 191] width 174 height 53
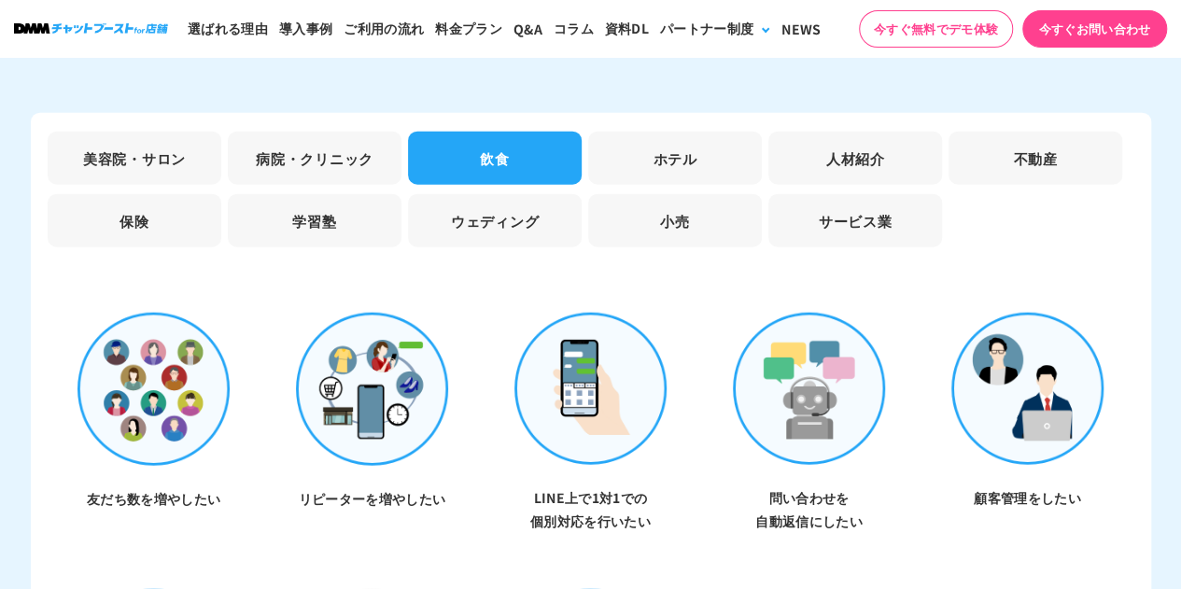
scroll to position [5650, 0]
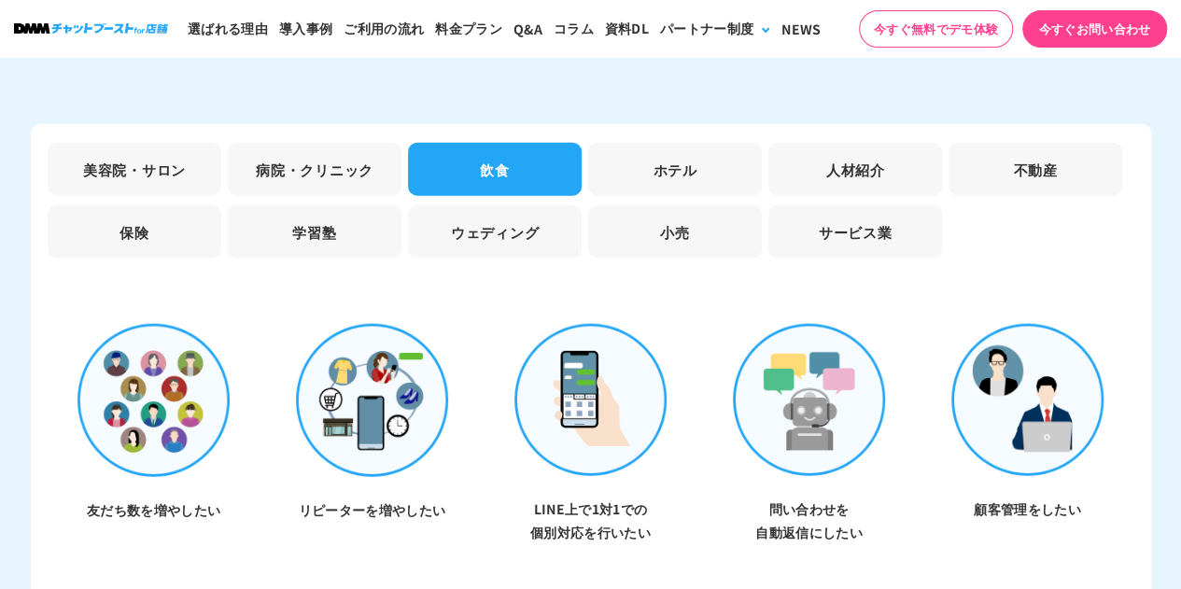
click at [330, 148] on li "病院・クリニック" at bounding box center [315, 169] width 174 height 53
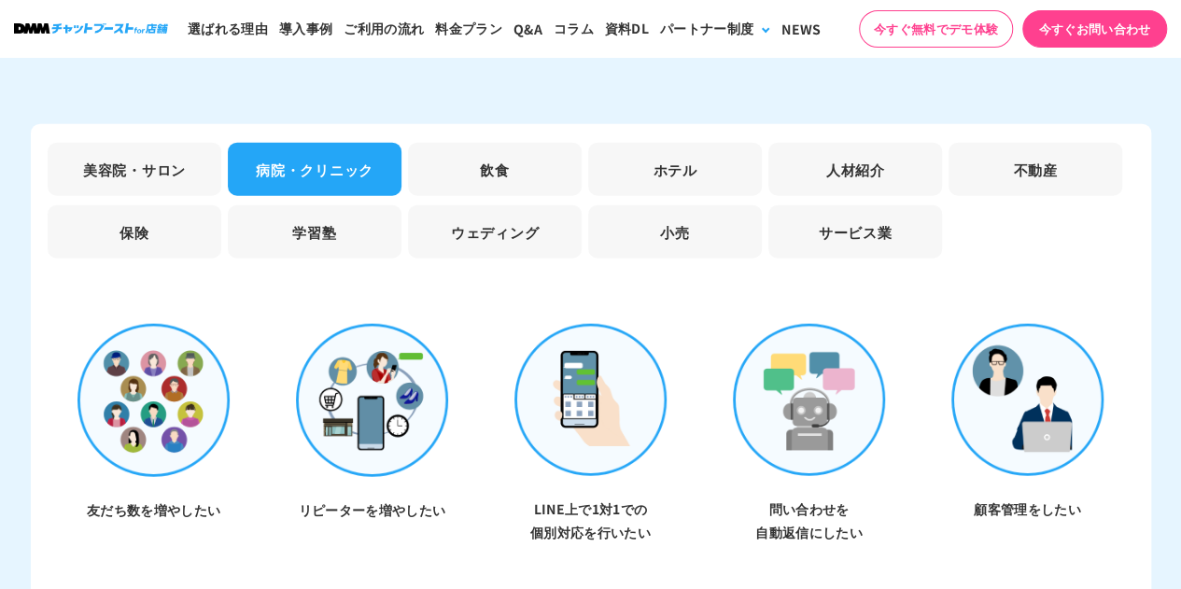
click at [168, 143] on li "美容院・サロン" at bounding box center [135, 169] width 174 height 53
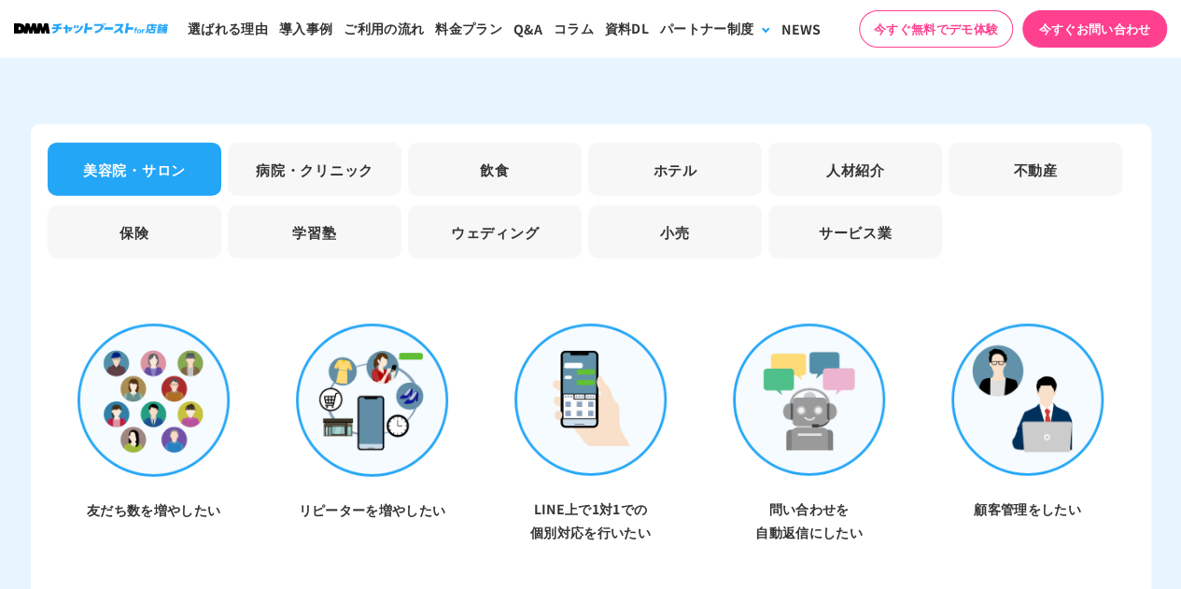
click at [300, 148] on li "病院・クリニック" at bounding box center [315, 169] width 174 height 53
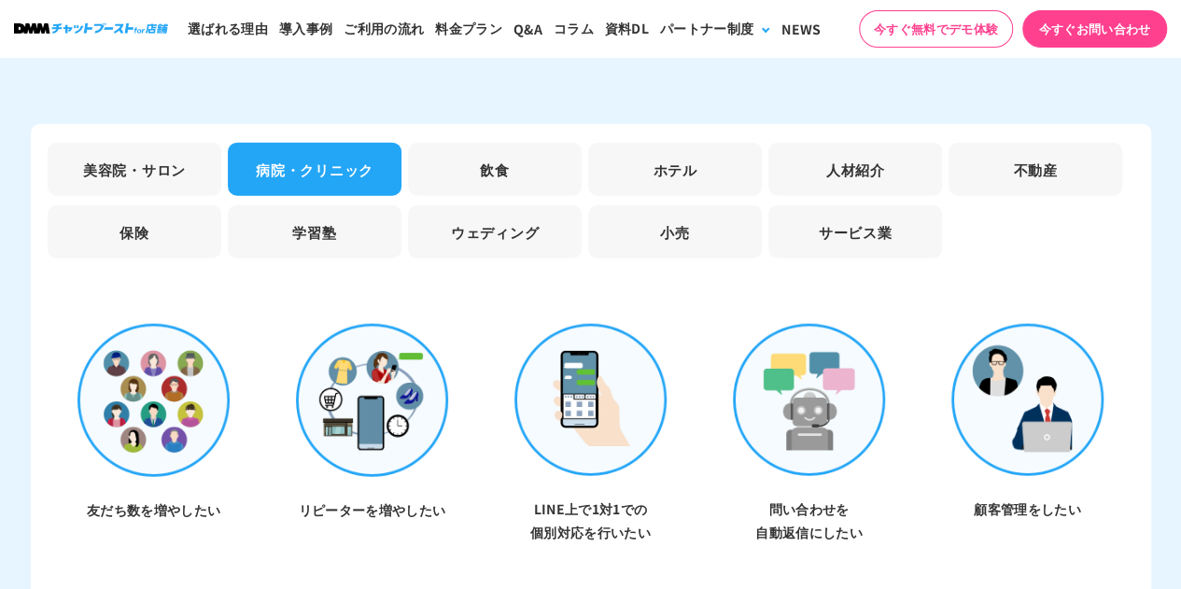
click at [464, 167] on li "飲食" at bounding box center [495, 169] width 174 height 53
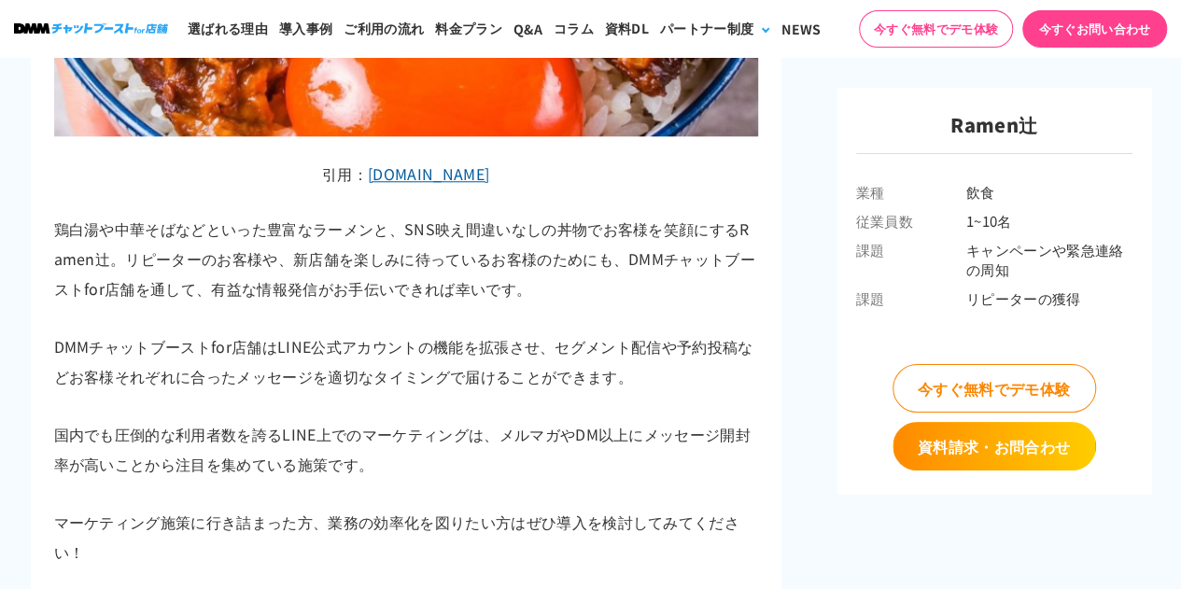
scroll to position [7859, 0]
